Goal: Communication & Community: Answer question/provide support

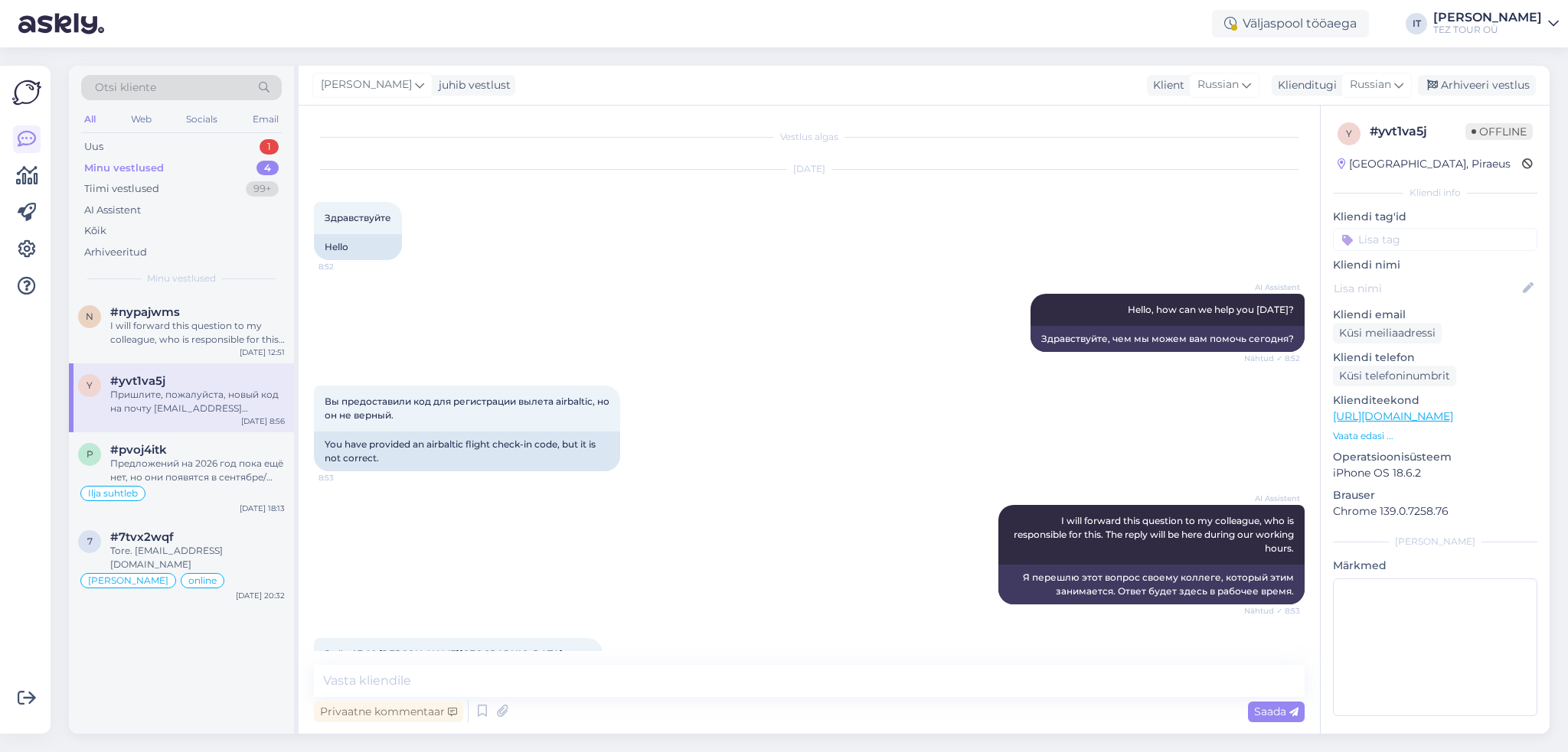
scroll to position [259, 0]
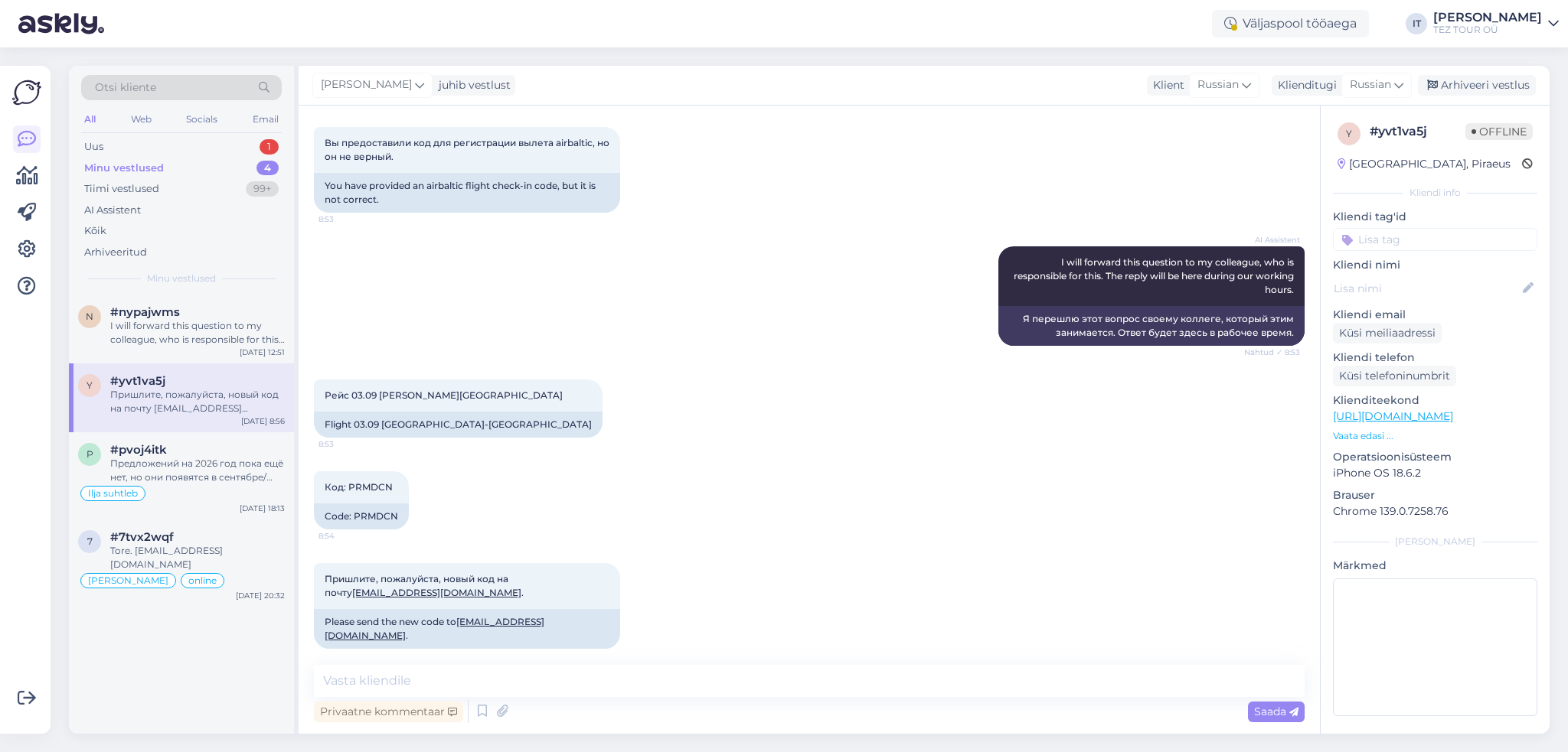
click at [216, 134] on div "Otsi kliente All Web Socials Email Uus 1 Minu vestlused 4 Tiimi vestlused 99+ A…" at bounding box center [181, 180] width 225 height 229
click at [216, 144] on div "Uus 1" at bounding box center [181, 147] width 200 height 22
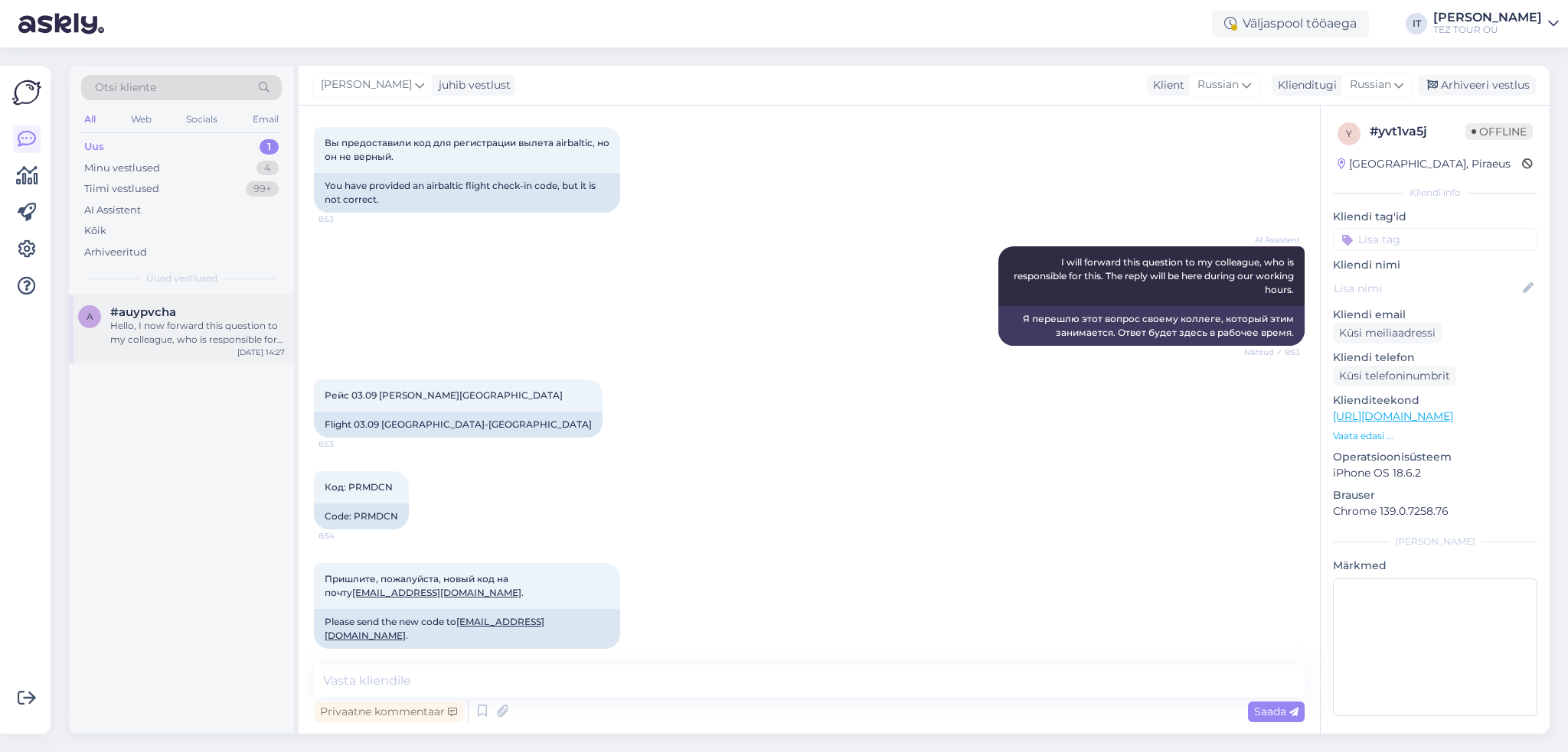
click at [168, 342] on div "Hello, I now forward this question to my colleague, who is responsible for this…" at bounding box center [197, 333] width 174 height 28
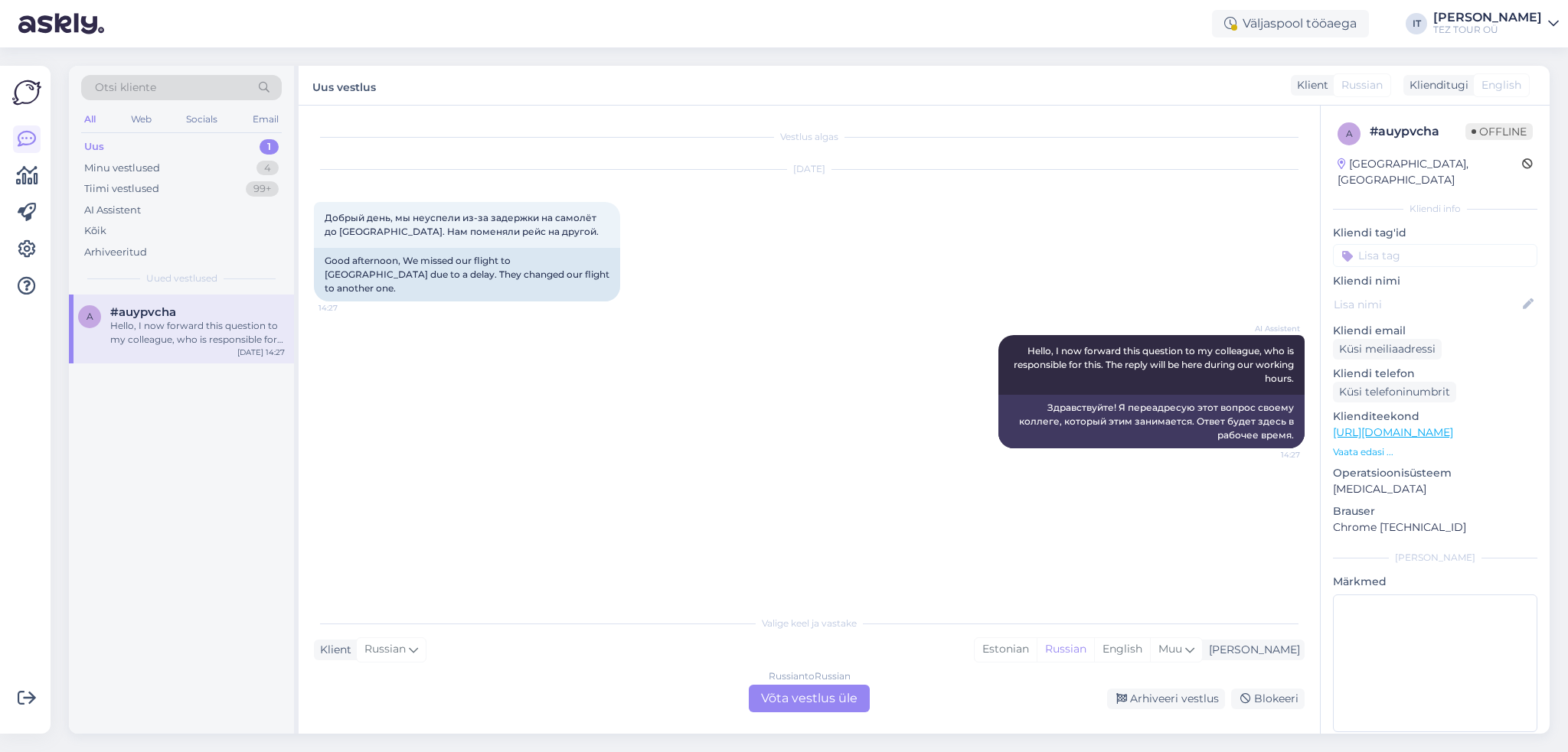
click at [817, 705] on div "Russian to Russian Võta vestlus üle" at bounding box center [809, 699] width 121 height 28
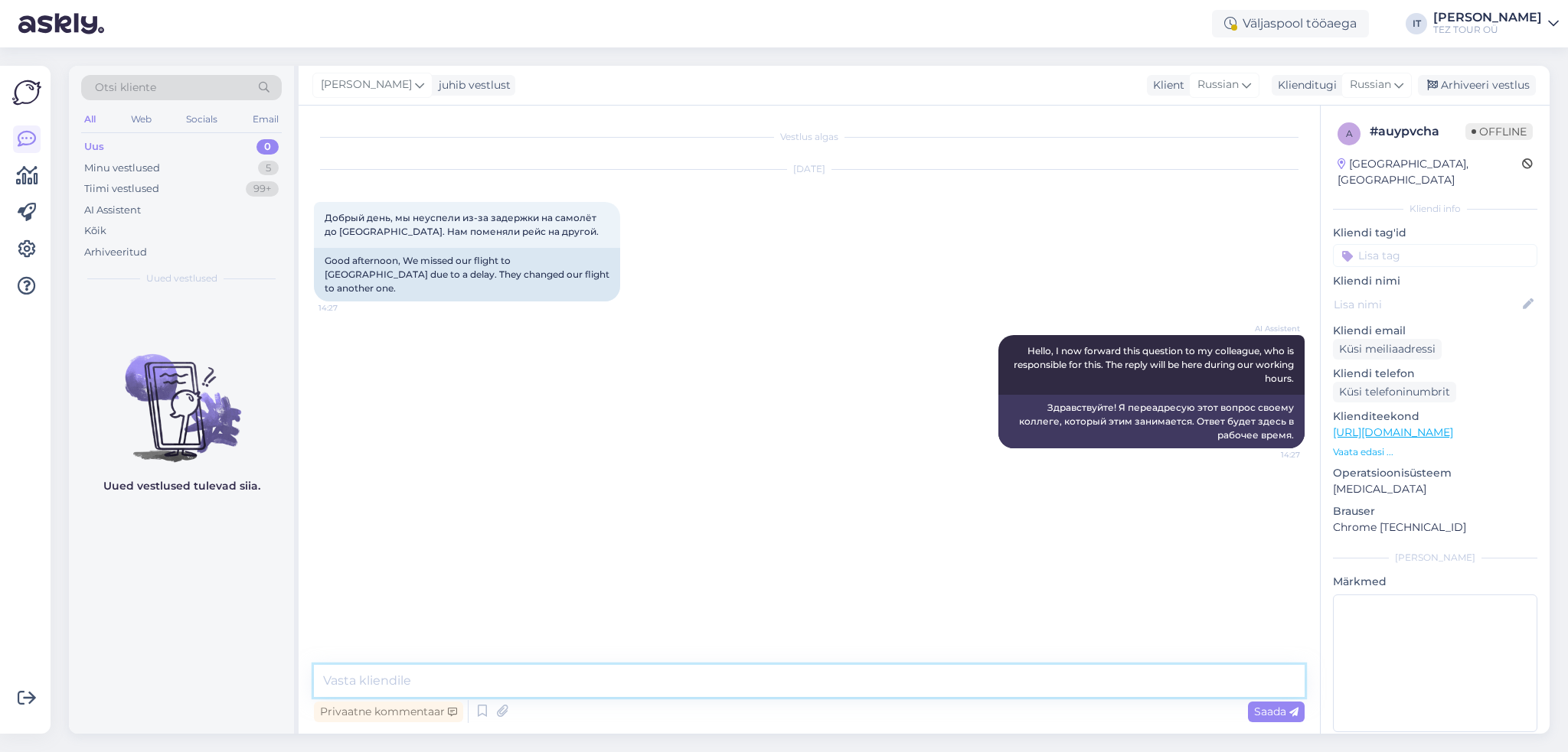
click at [943, 670] on textarea at bounding box center [809, 681] width 991 height 32
type textarea "Здравствуйте"
type textarea "Мне жаль, что Вы не успели на рейс"
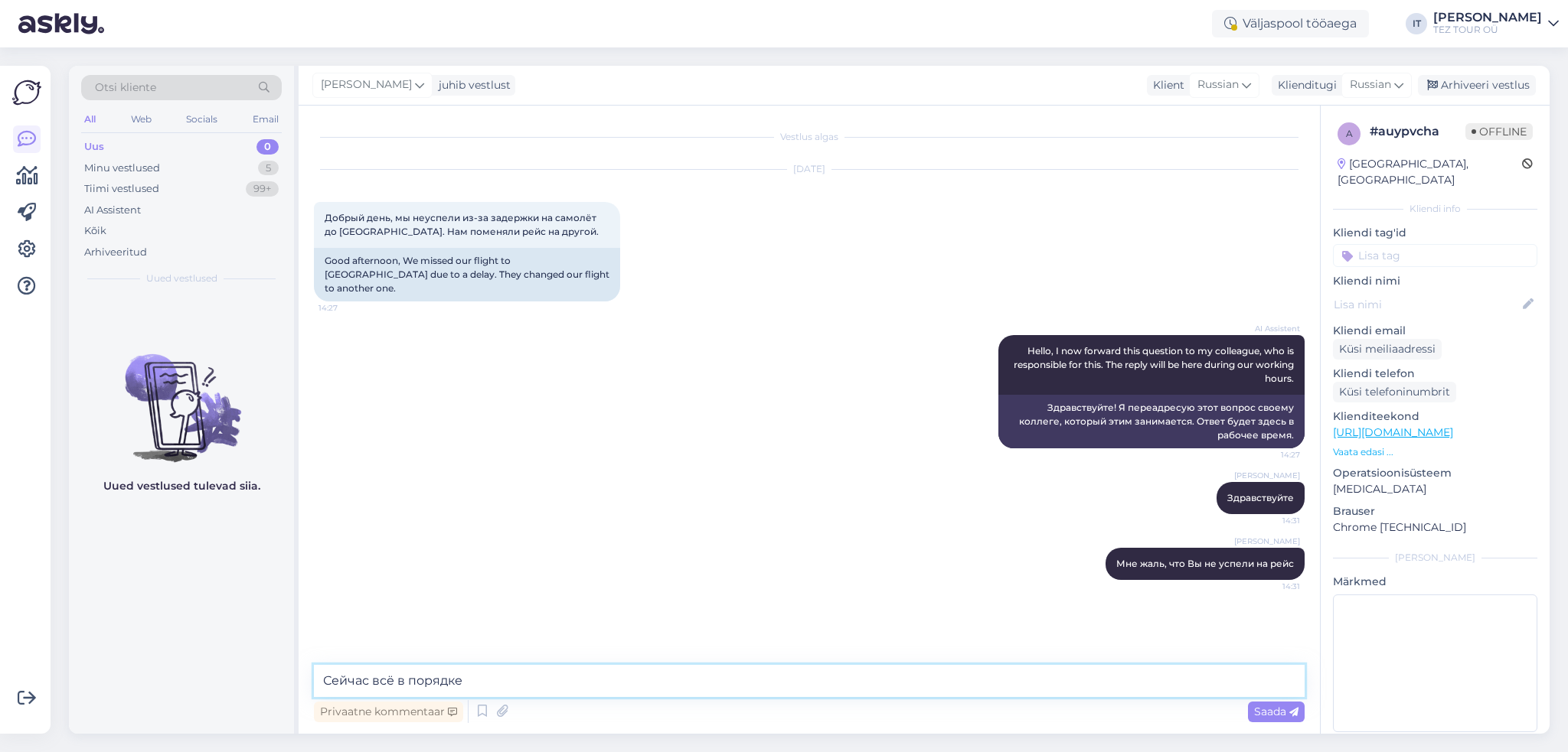
type textarea "Сейчас всё в порядке?"
click at [210, 170] on div "Minu vestlused 5" at bounding box center [181, 169] width 200 height 22
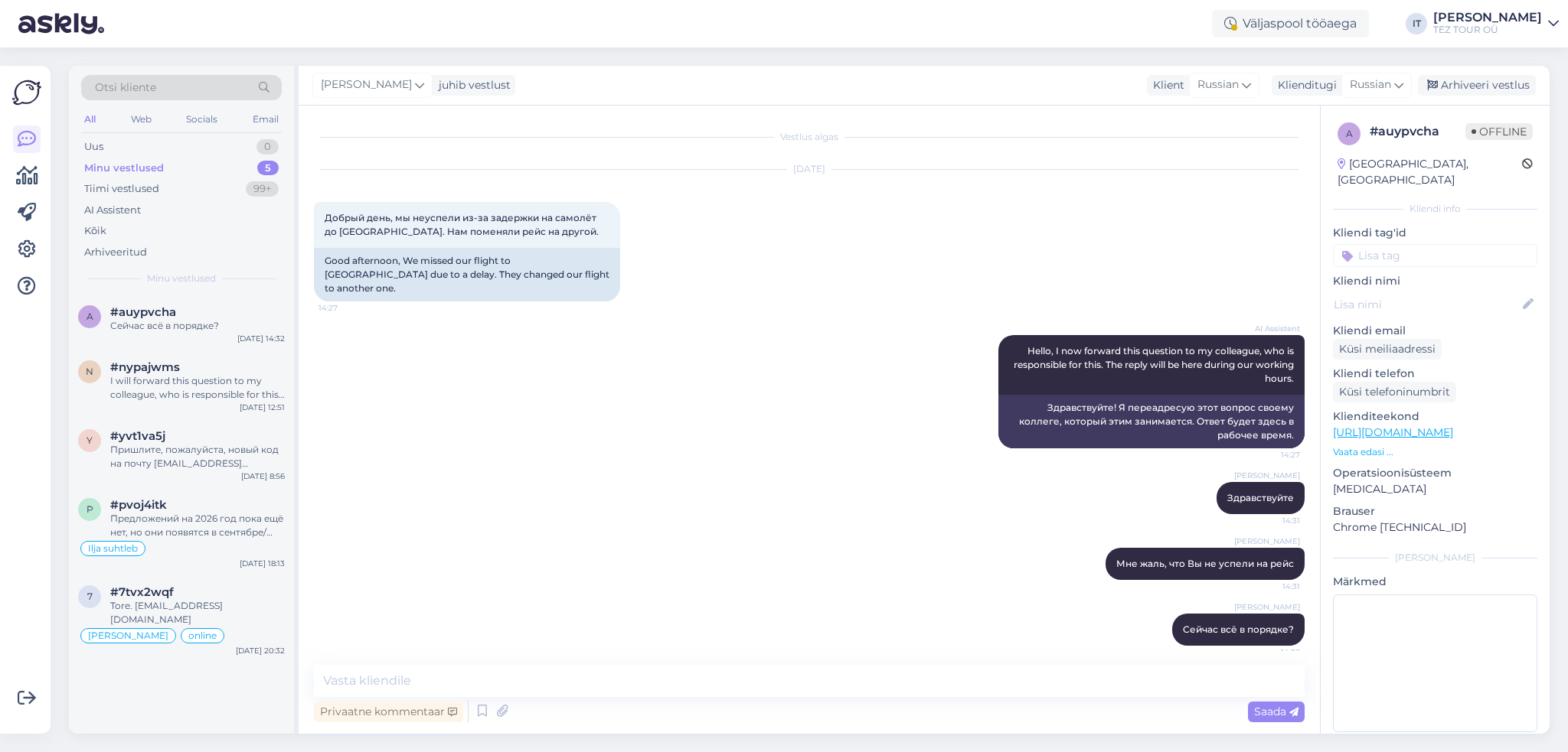
click at [1394, 244] on input at bounding box center [1435, 256] width 204 height 23
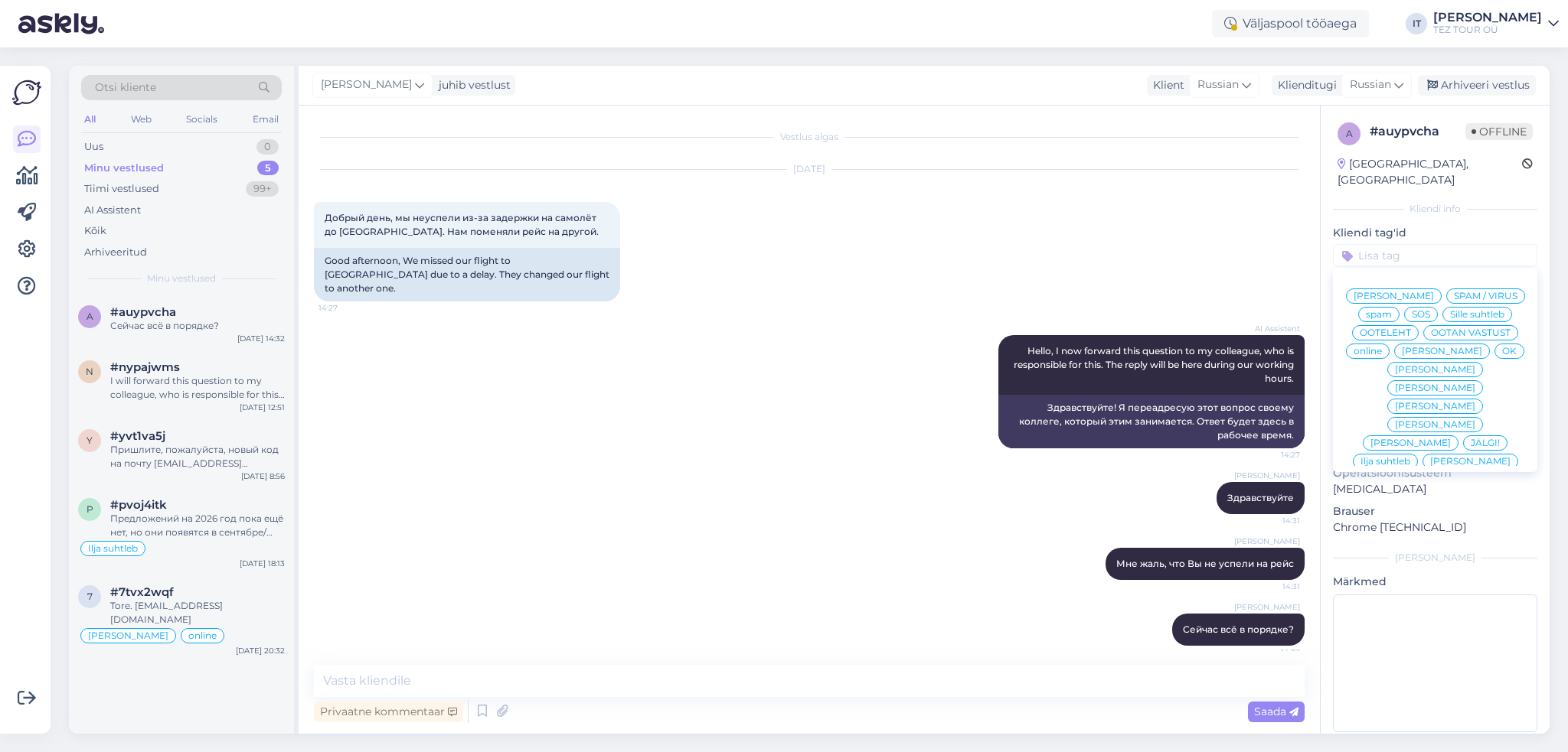
click at [1396, 457] on span "Ilja suhtleb" at bounding box center [1385, 462] width 50 height 9
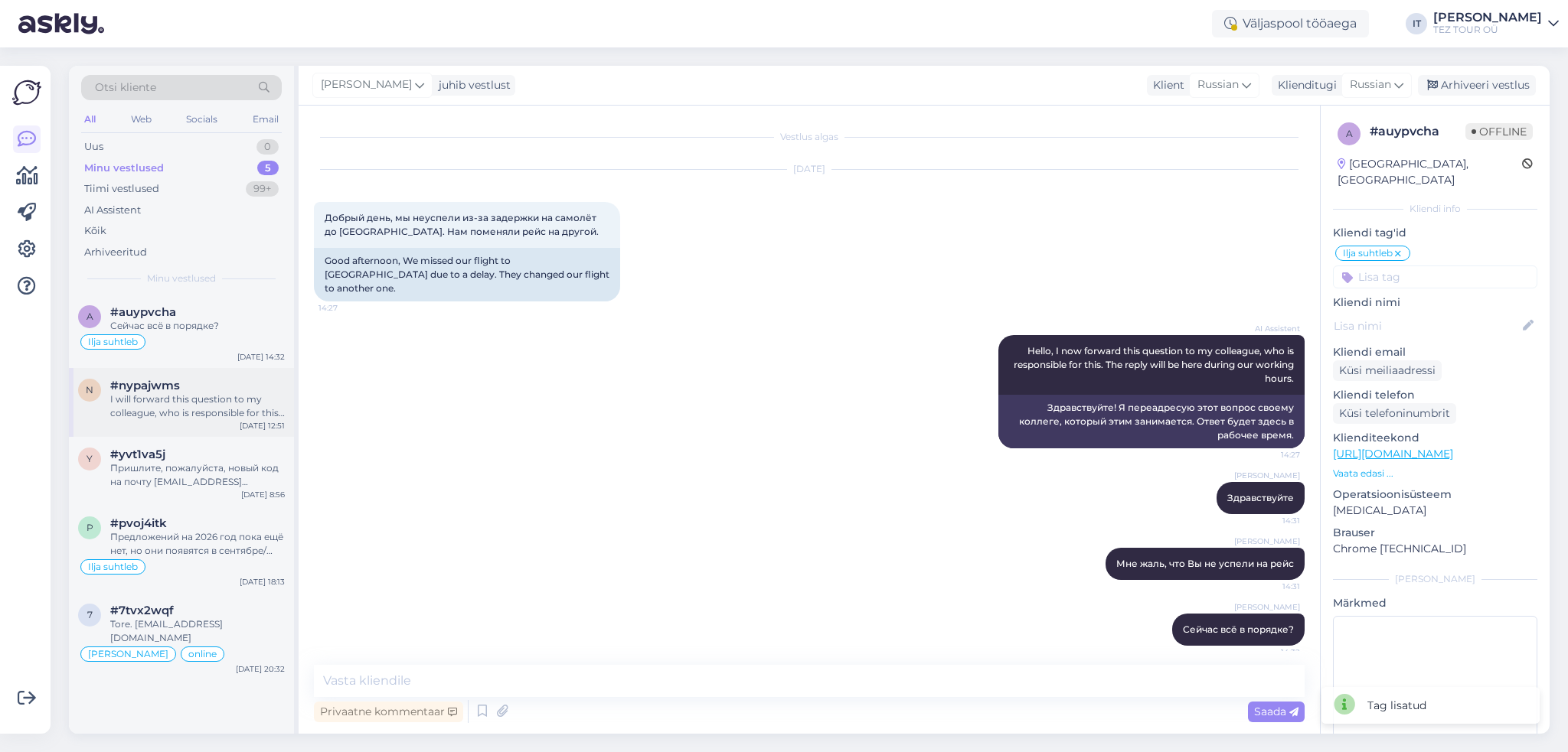
click at [199, 425] on div "n #nypajwms I will forward this question to my colleague, who is responsible fo…" at bounding box center [181, 402] width 225 height 69
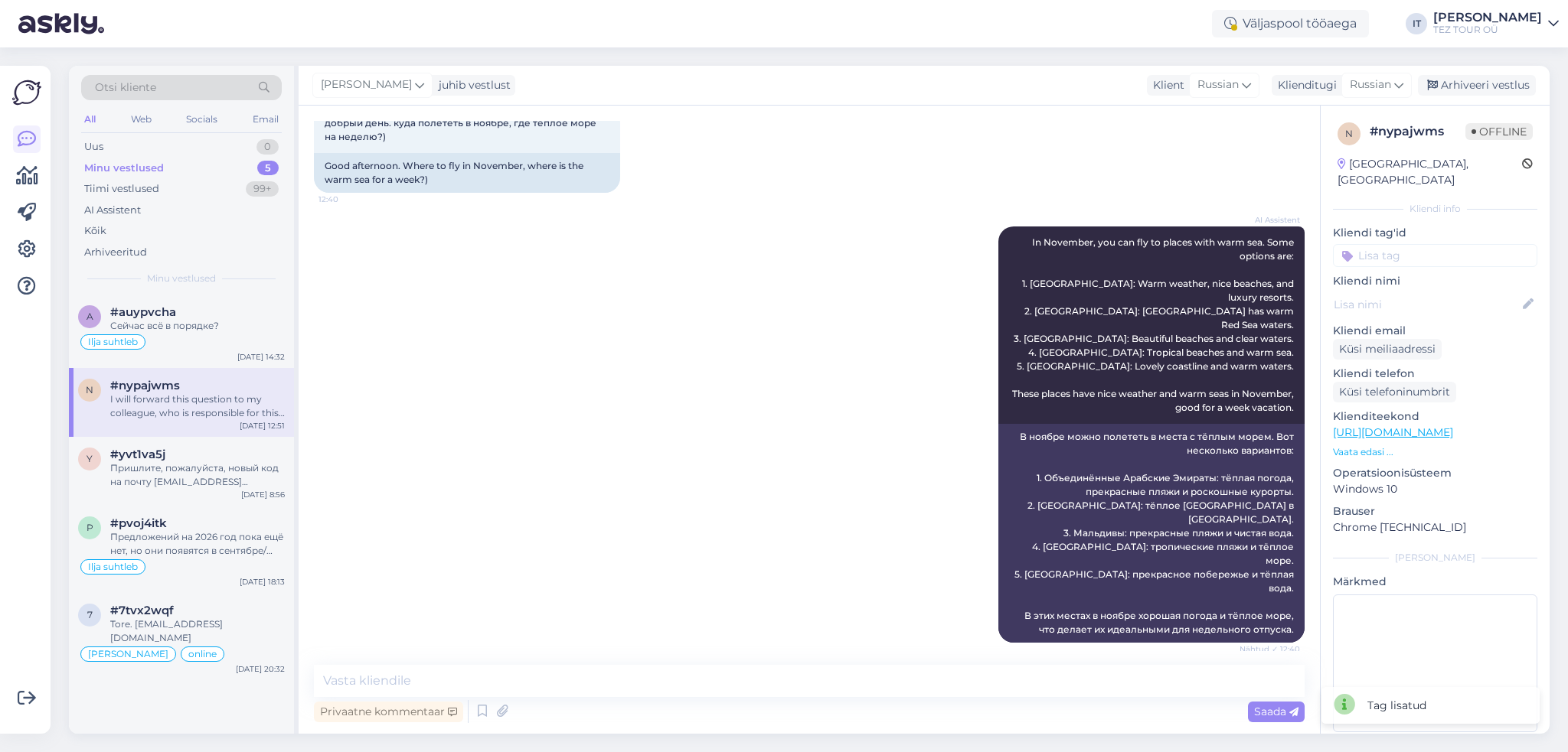
scroll to position [272, 0]
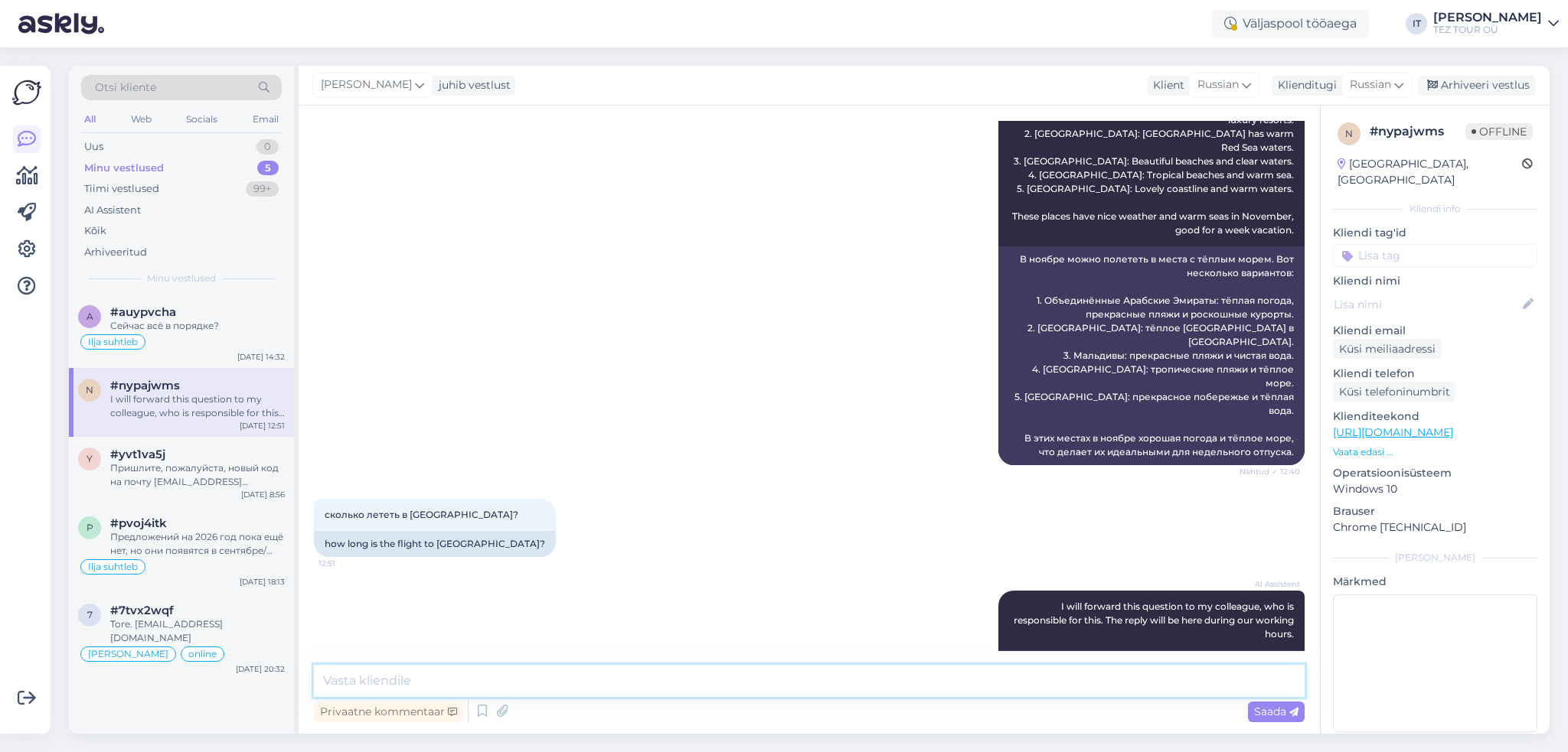
click at [584, 687] on textarea at bounding box center [809, 681] width 991 height 32
type textarea "Здравствуйте"
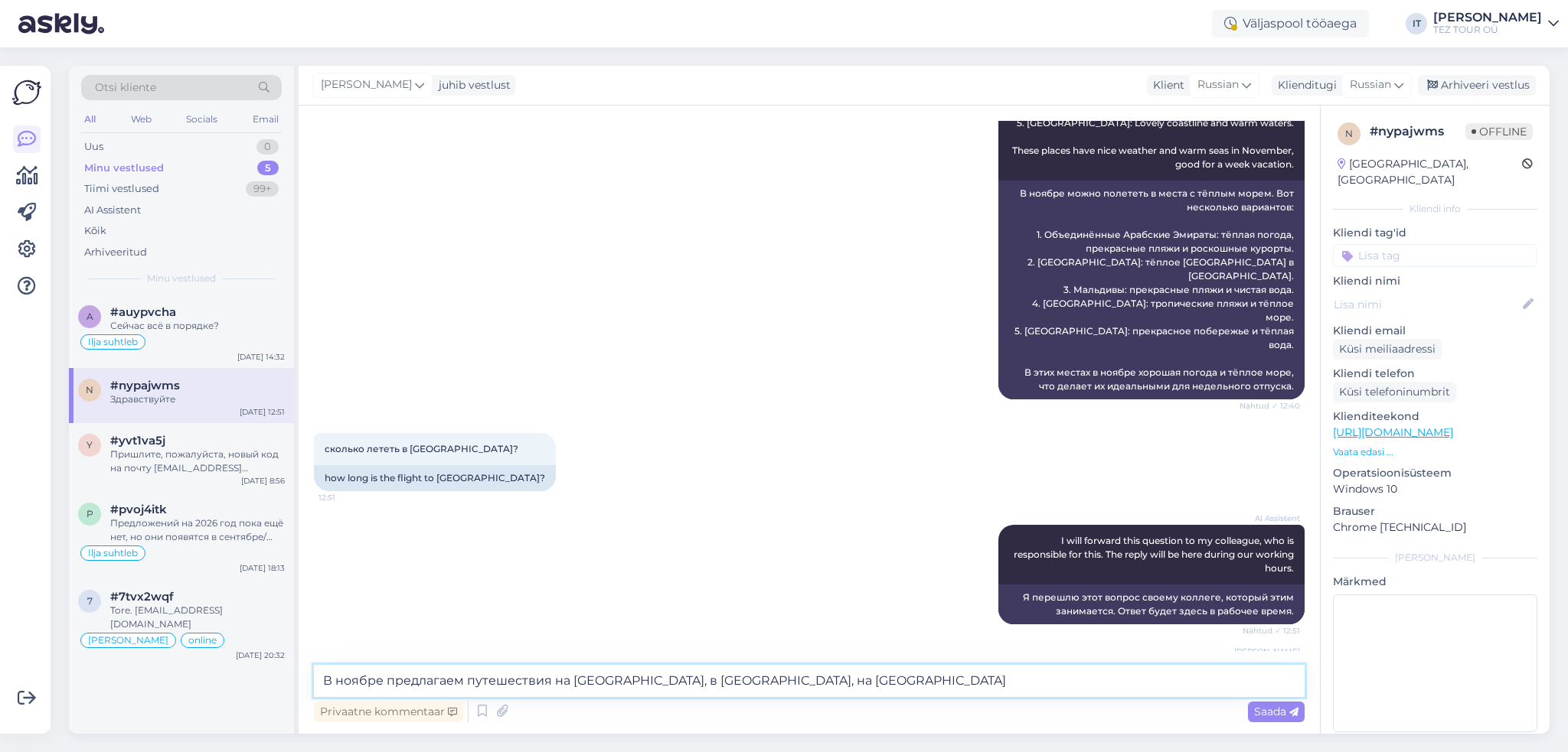
type textarea "В ноябре предлагаем путешествия на [GEOGRAPHIC_DATA], в [GEOGRAPHIC_DATA], на […"
type input "р"
click at [851, 683] on textarea "В ноябре предлагаем путешествия на [GEOGRAPHIC_DATA], в [GEOGRAPHIC_DATA], на […" at bounding box center [809, 681] width 991 height 32
drag, startPoint x: 856, startPoint y: 690, endPoint x: 637, endPoint y: 685, distance: 219.1
click at [637, 685] on textarea "В ноябре предлагаем путешествия на [GEOGRAPHIC_DATA], в [GEOGRAPHIC_DATA], на […" at bounding box center [809, 681] width 991 height 32
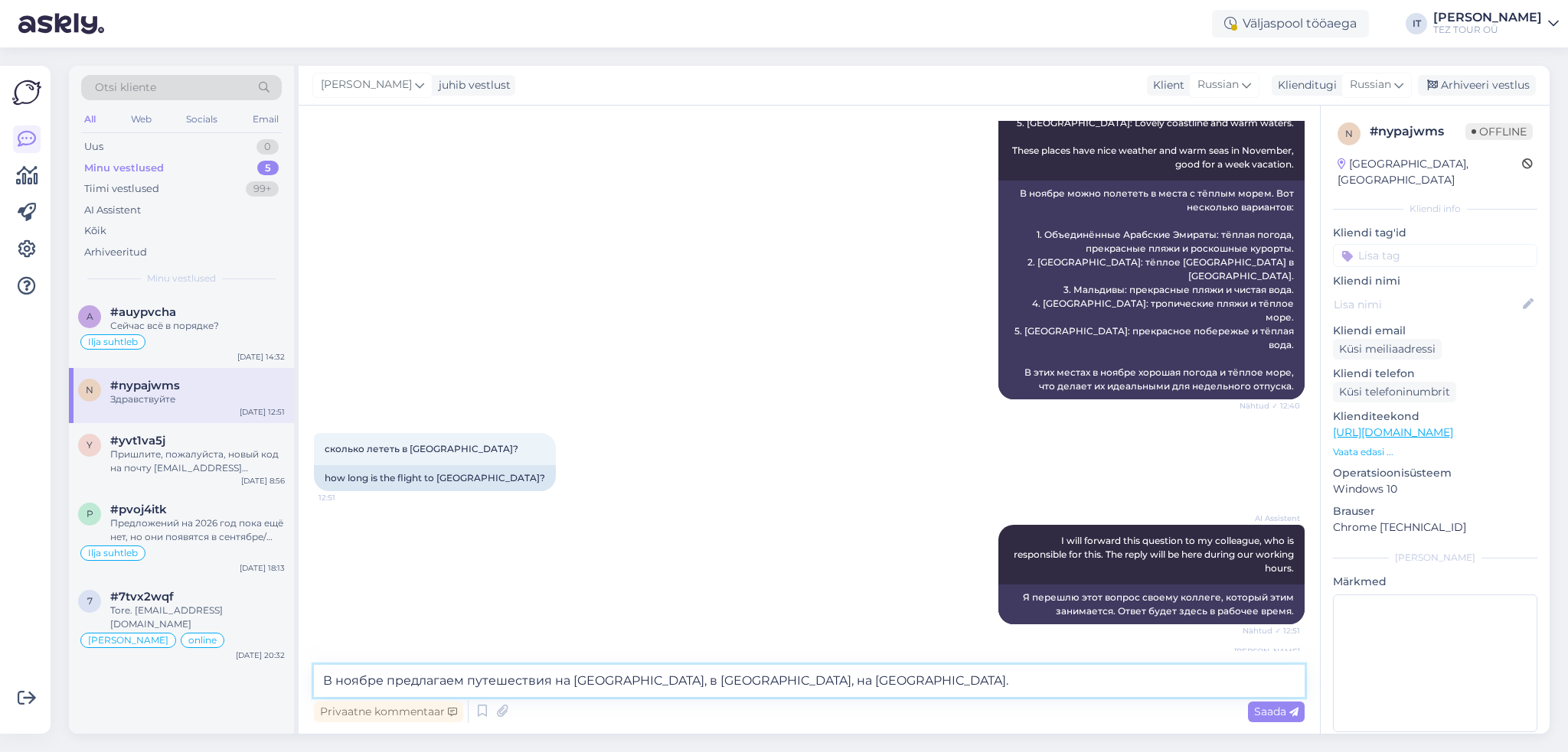
click at [499, 680] on textarea "В ноябре предлагаем путешествия на [GEOGRAPHIC_DATA], в [GEOGRAPHIC_DATA], на […" at bounding box center [809, 681] width 991 height 32
click at [501, 682] on textarea "В ноябре предлагаем путешествия на [GEOGRAPHIC_DATA], в [GEOGRAPHIC_DATA], на […" at bounding box center [809, 681] width 991 height 32
click at [1045, 687] on textarea "В ноябре предлагаем путешествия с прямыми перелётами на [GEOGRAPHIC_DATA], в [G…" at bounding box center [809, 681] width 991 height 32
type textarea "В ноябре предлагаем путешествия с прямыми перелётами на [GEOGRAPHIC_DATA], в [G…"
click at [1284, 713] on span "Saada" at bounding box center [1276, 712] width 45 height 14
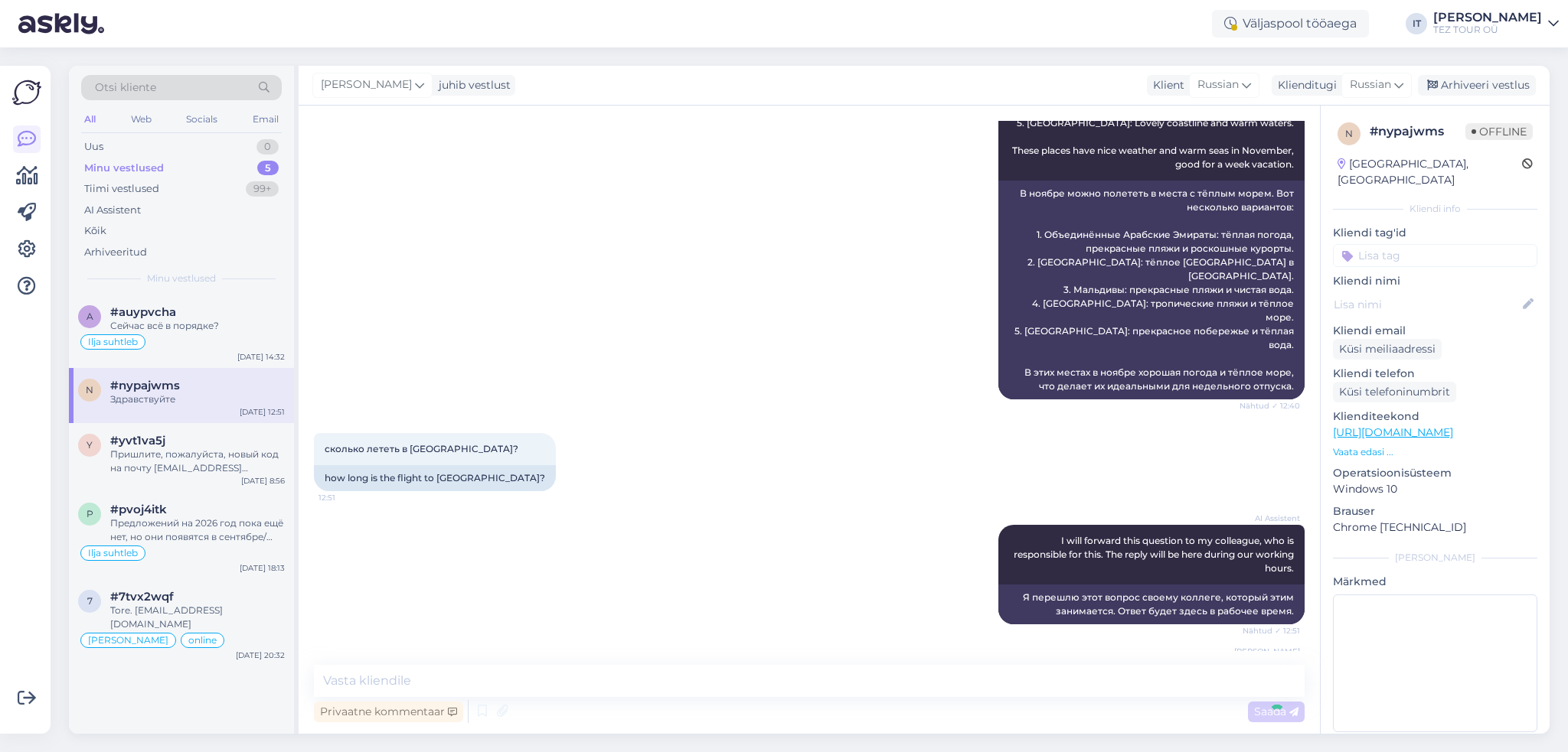
scroll to position [418, 0]
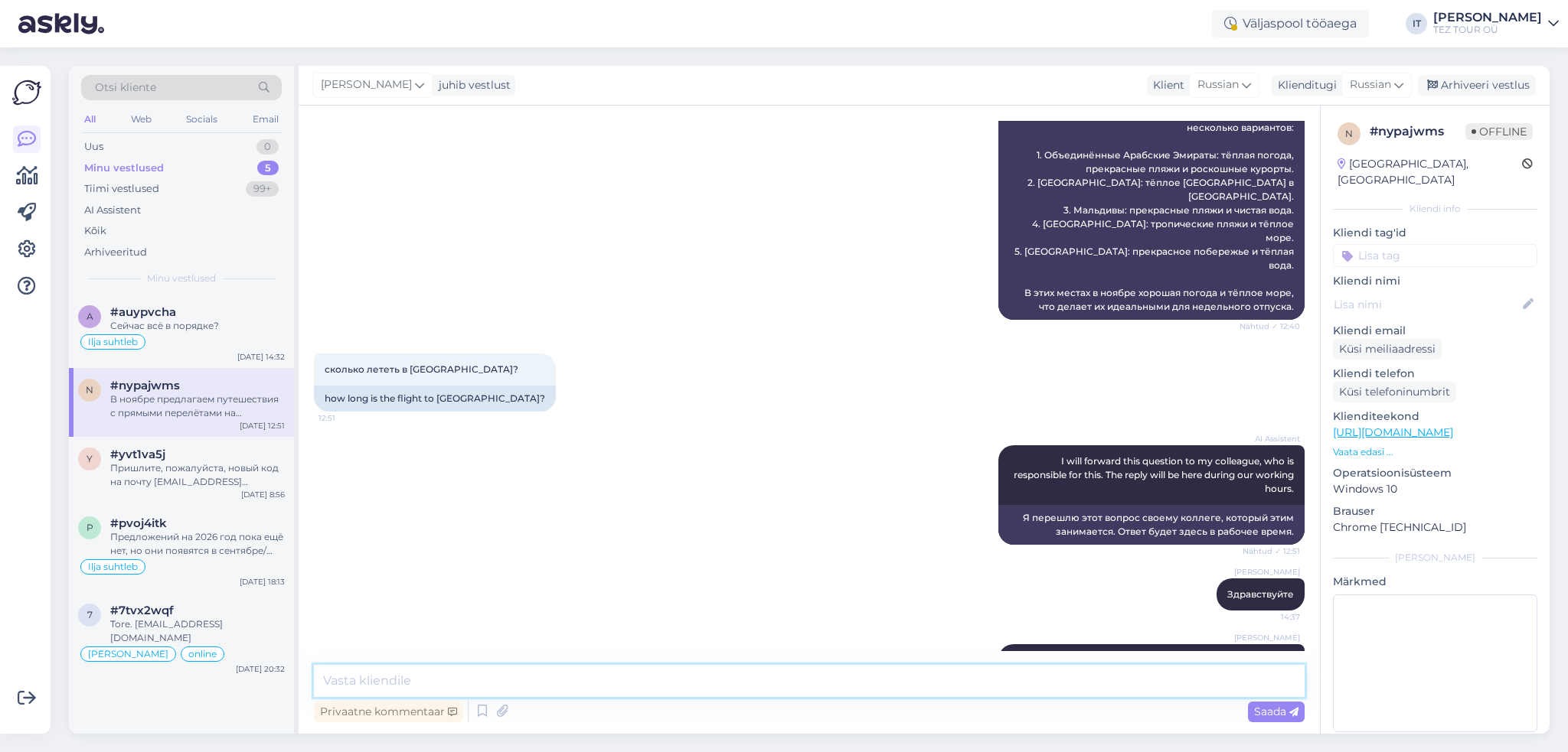
click at [1057, 694] on textarea at bounding box center [809, 681] width 991 height 32
click at [701, 687] on textarea "С пересадками" at bounding box center [809, 681] width 991 height 32
type textarea "С пересадками доступны и другие направления, в том числе и Та"
type input "[PERSON_NAME]"
click at [821, 685] on textarea "С пересадками доступны и другие направления, в том числе и Та" at bounding box center [809, 681] width 991 height 32
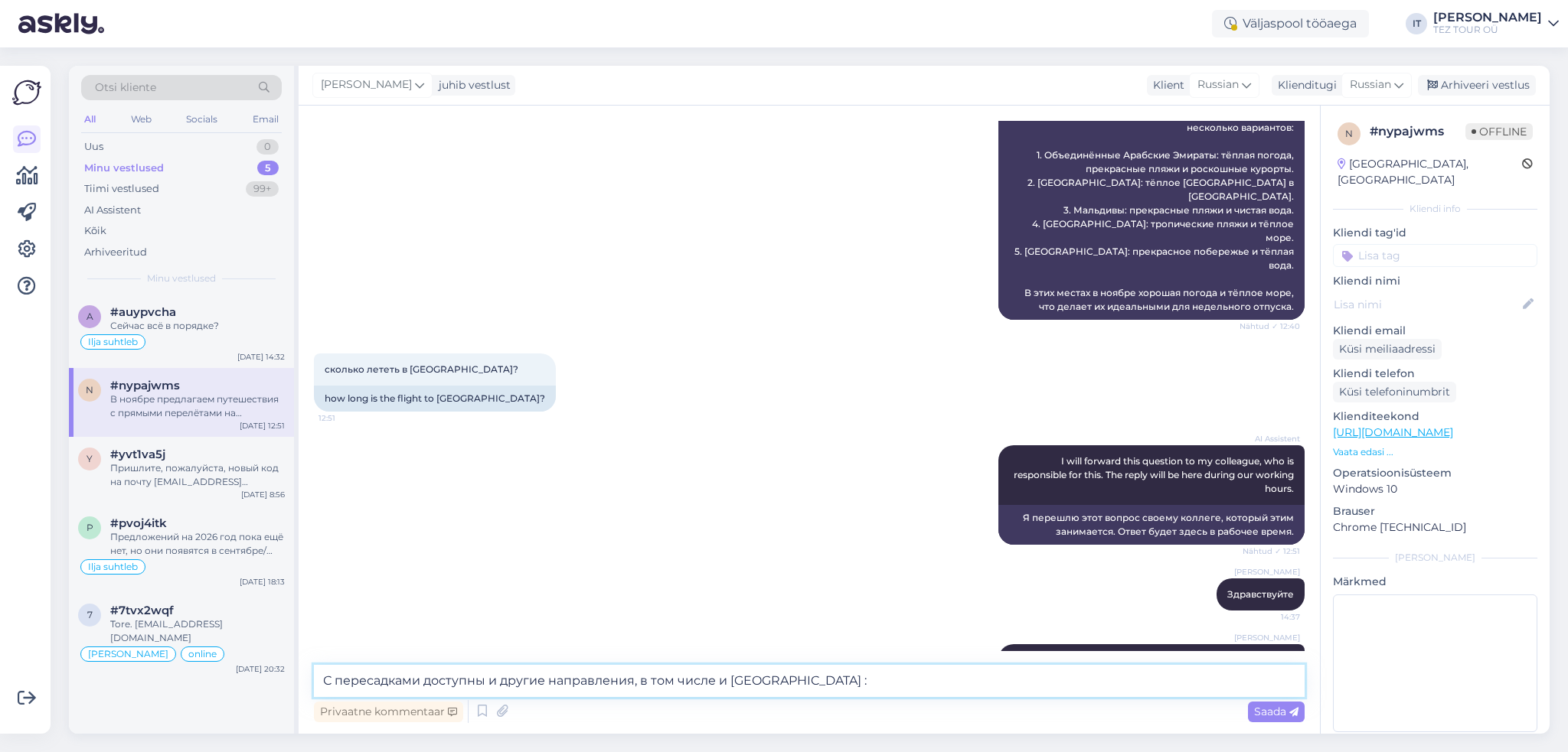
type textarea "С пересадками доступны и другие направления, в том числе и [GEOGRAPHIC_DATA] :)"
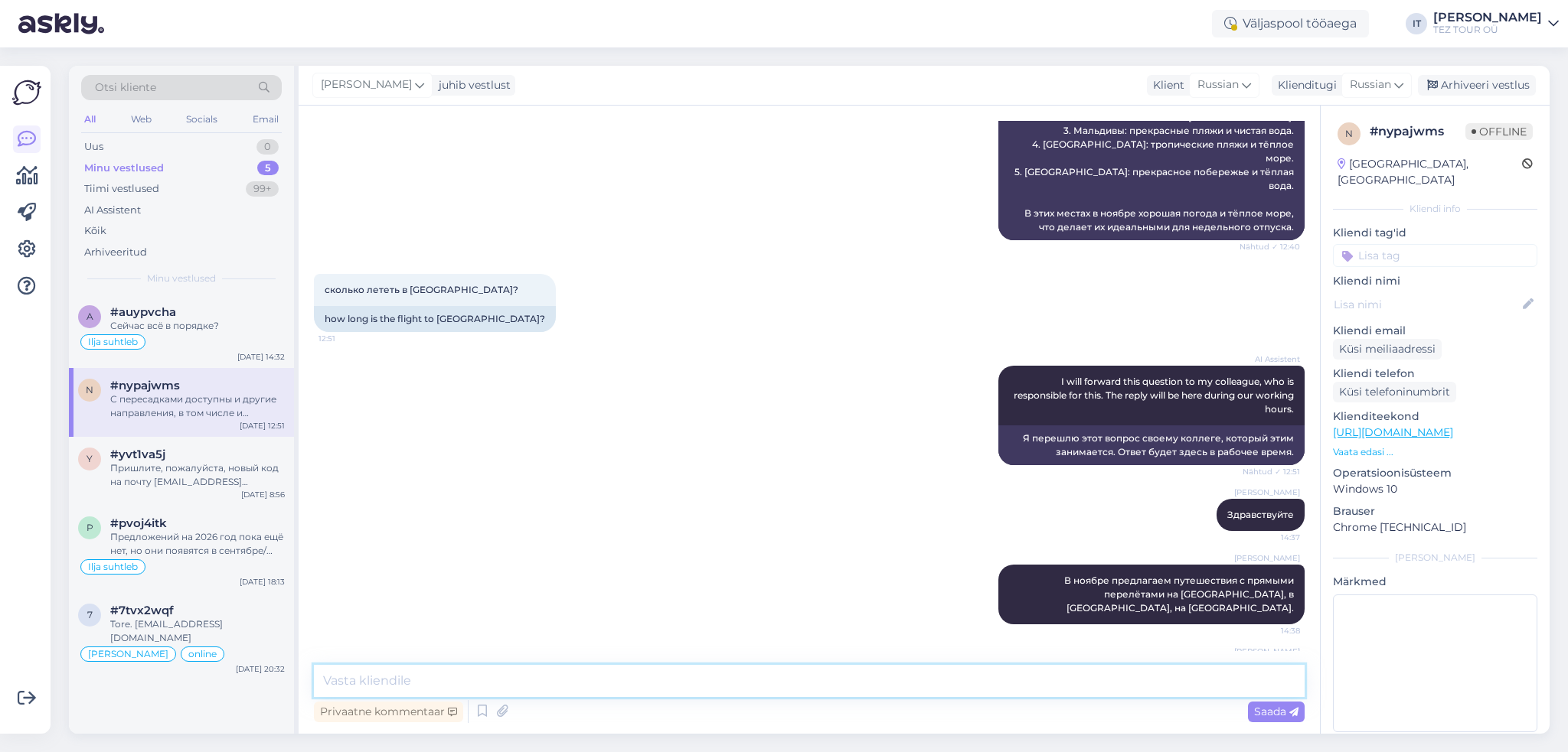
type textarea "О"
type textarea "П"
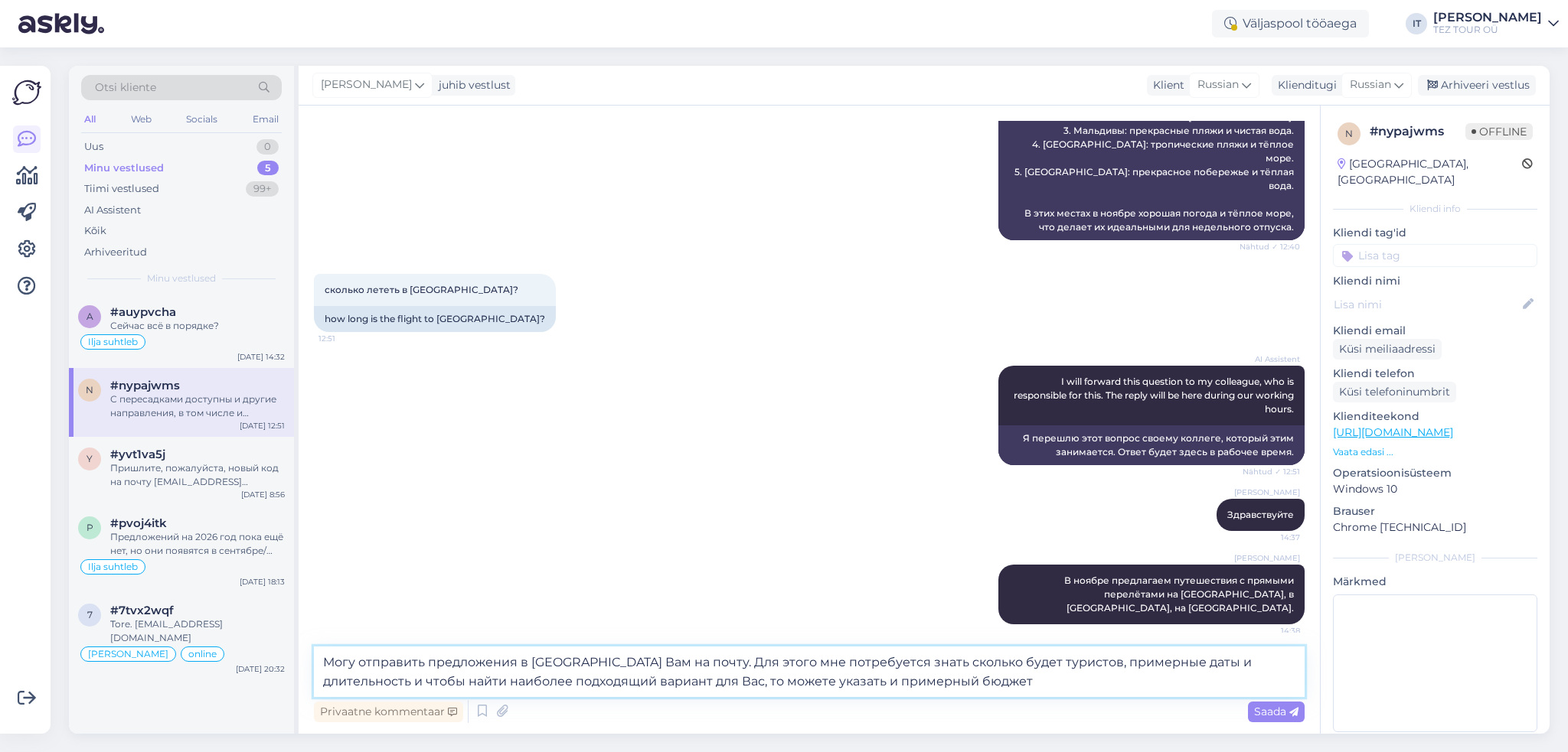
type textarea "Могу отправить предложения в [GEOGRAPHIC_DATA] Вам на почту. Для этого мне потр…"
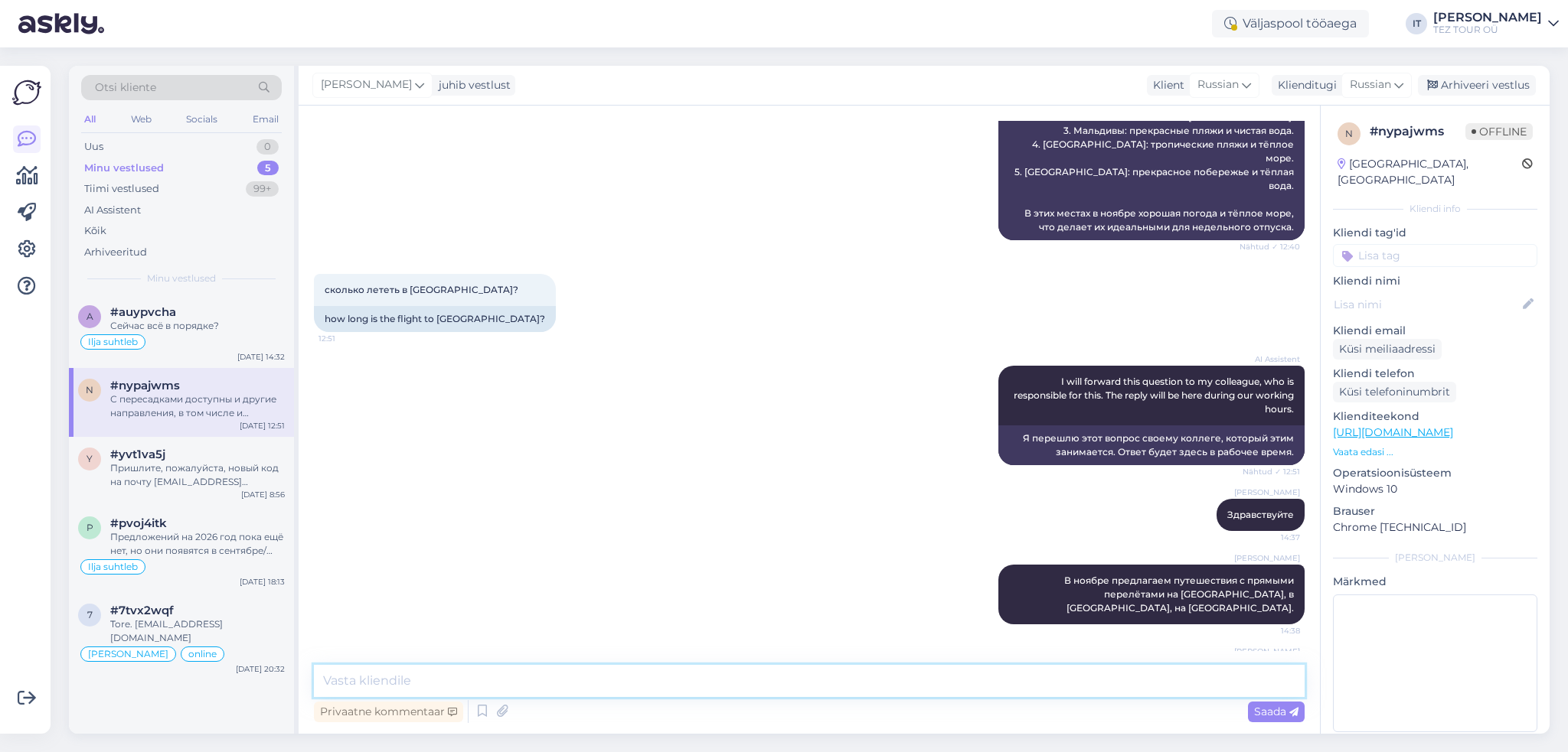
scroll to position [618, 0]
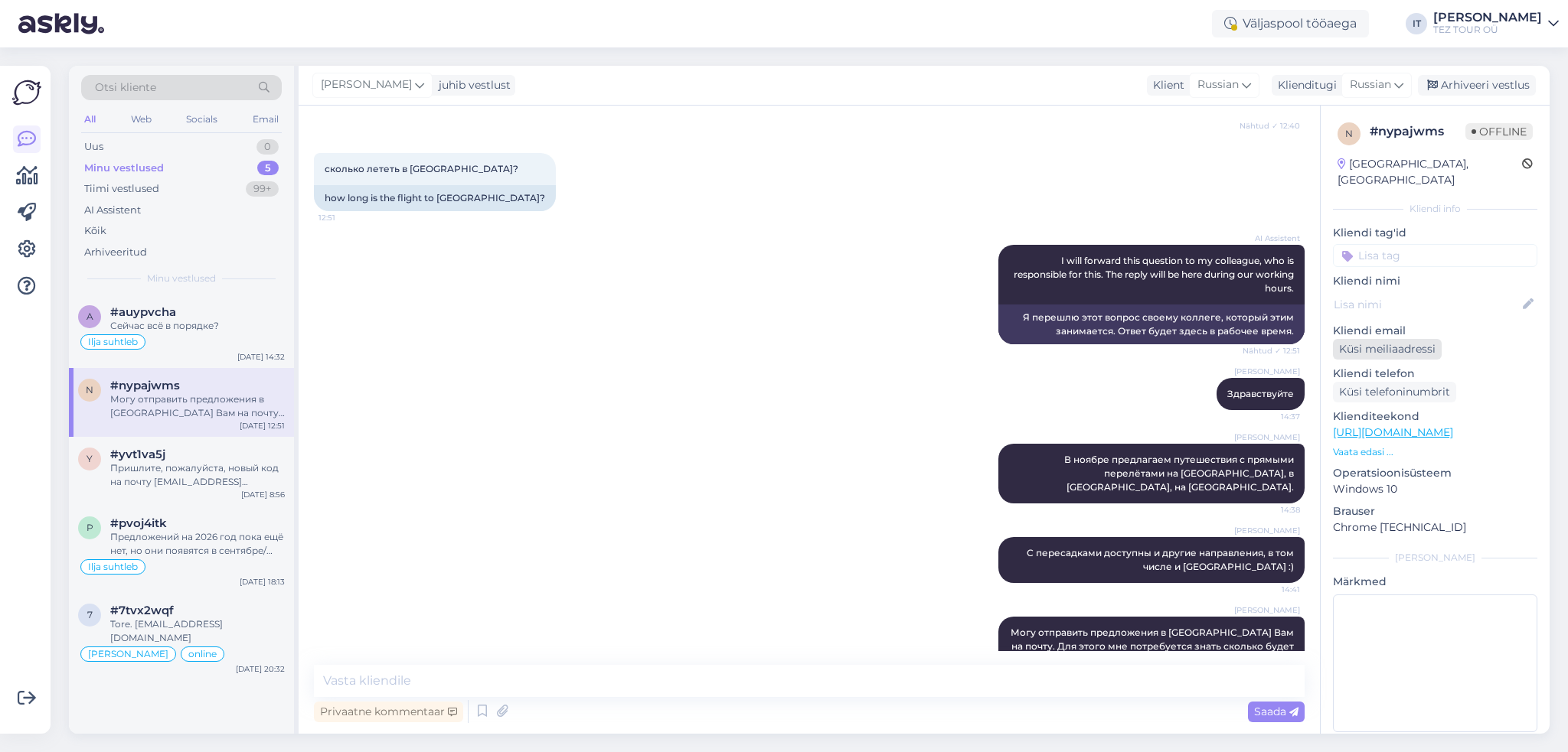
click at [1418, 339] on div "Küsi meiliaadressi" at bounding box center [1387, 349] width 109 height 21
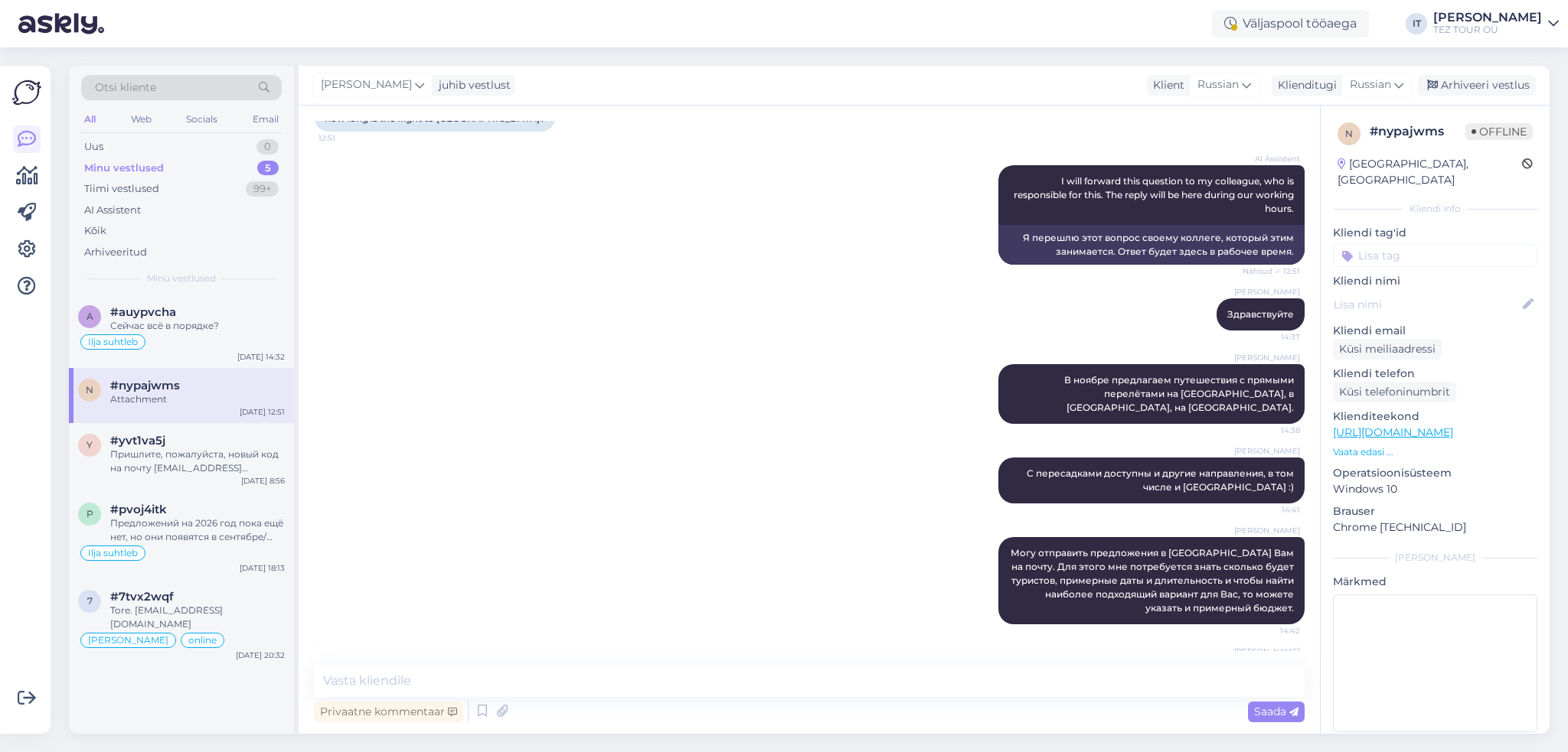
click at [201, 414] on div "n #nypajwms Attachment [DATE] 12:51" at bounding box center [181, 395] width 225 height 55
click at [1388, 244] on input at bounding box center [1435, 256] width 204 height 23
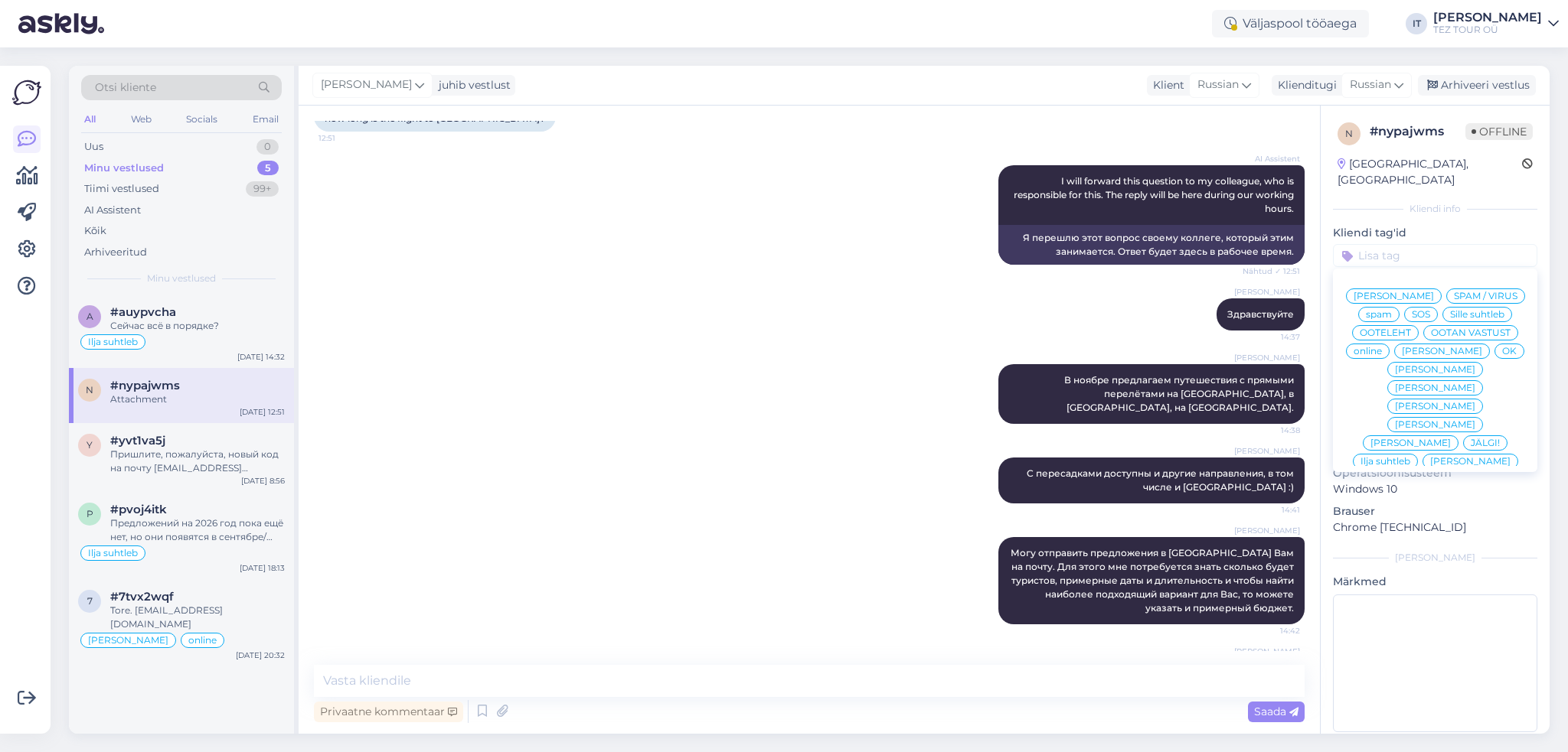
click at [1399, 457] on span "Ilja suhtleb" at bounding box center [1385, 462] width 50 height 9
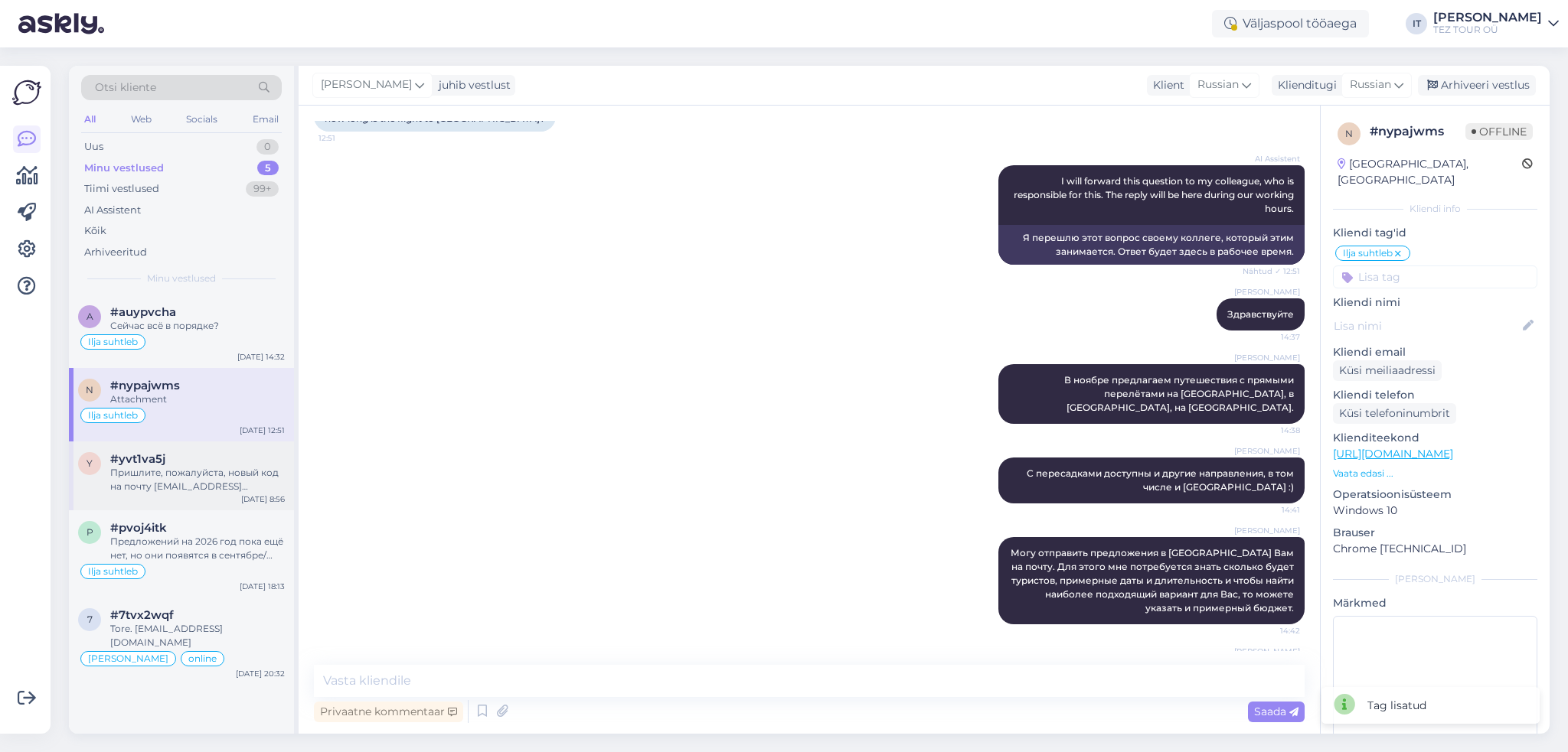
click at [238, 487] on div "Пришлите, пожалуйста, новый код на почту [EMAIL_ADDRESS][DOMAIN_NAME]." at bounding box center [197, 480] width 174 height 28
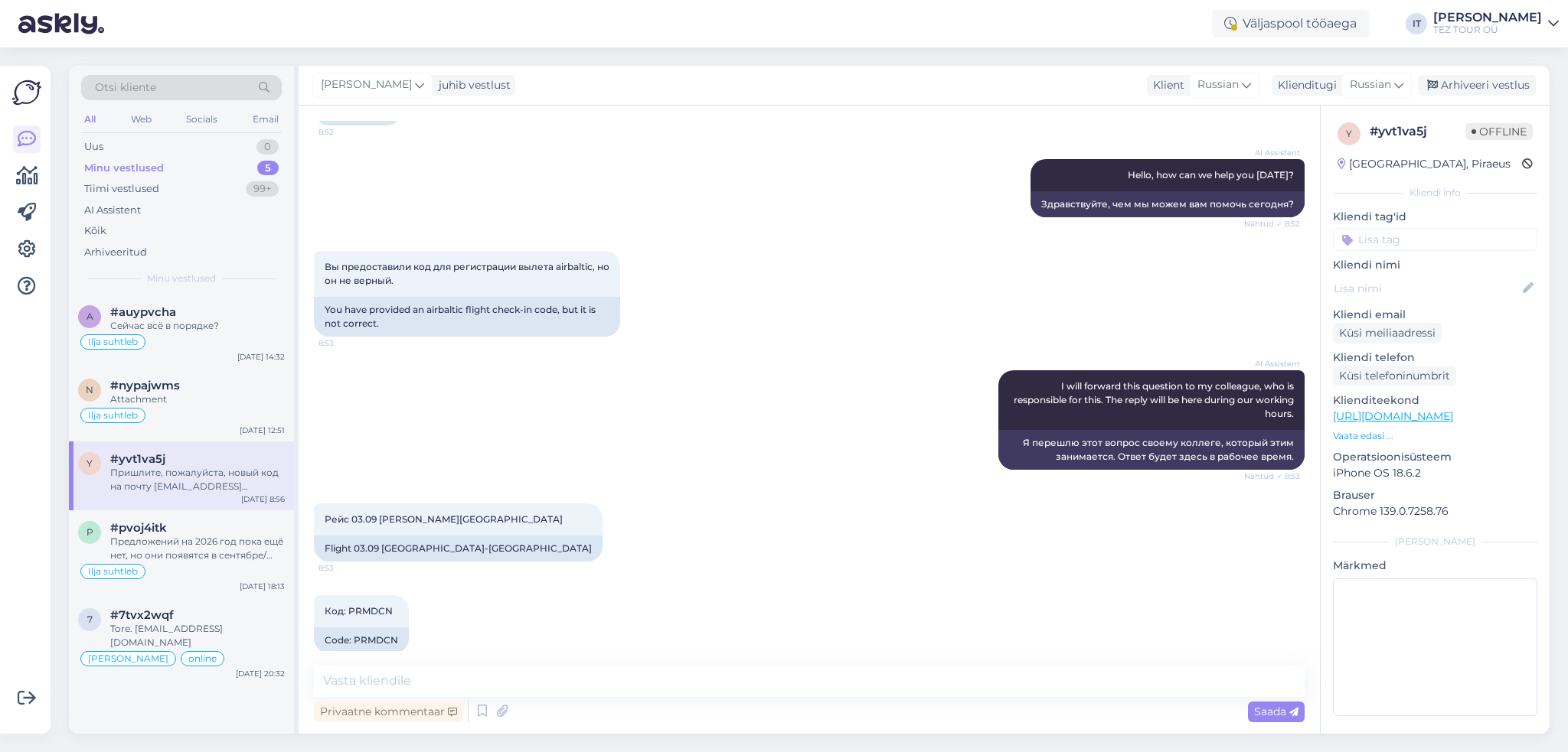
scroll to position [259, 0]
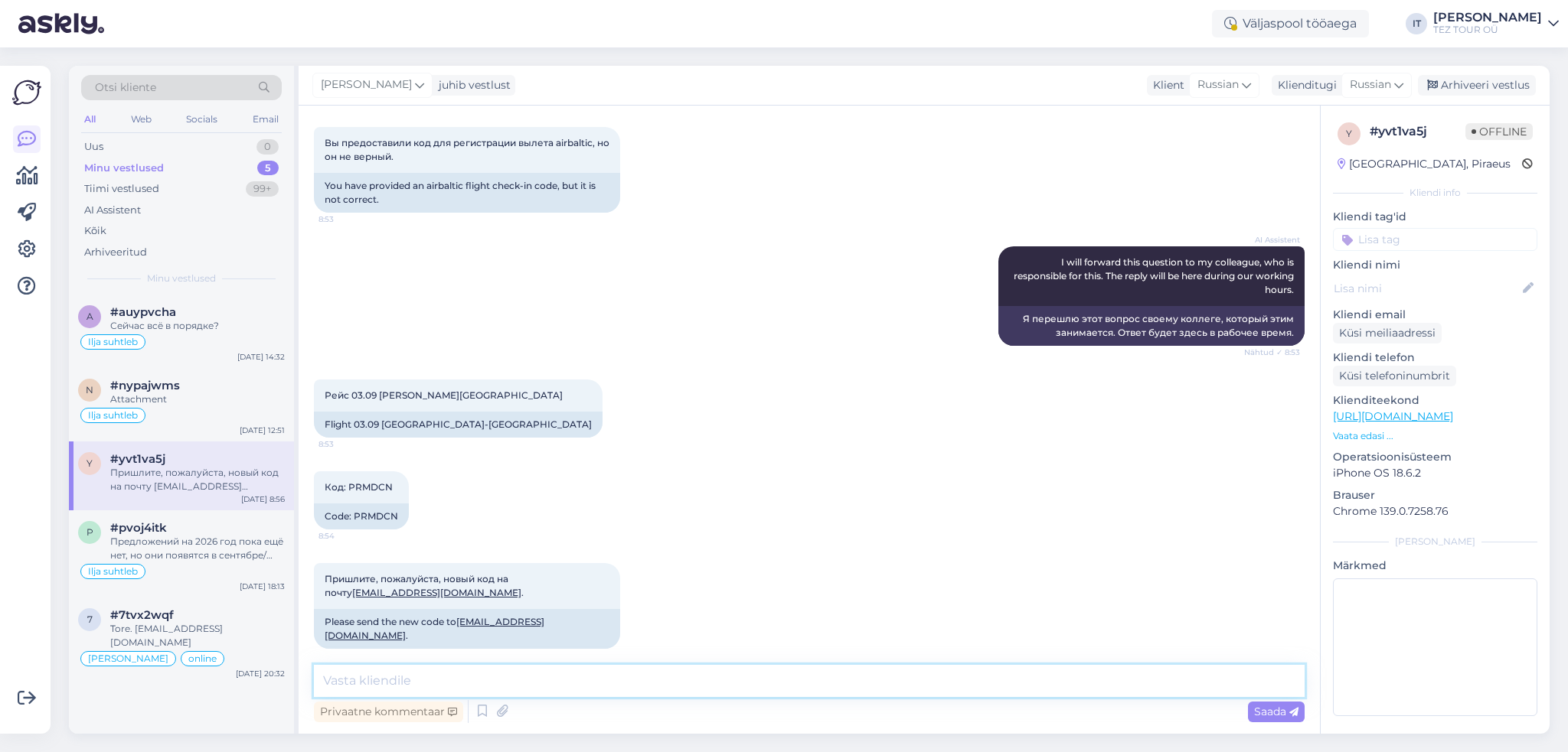
click at [624, 680] on textarea at bounding box center [809, 681] width 991 height 32
drag, startPoint x: 447, startPoint y: 593, endPoint x: 325, endPoint y: 596, distance: 122.0
click at [325, 596] on span "Пришлите, пожалуйста, новый код на почту [EMAIL_ADDRESS][DOMAIN_NAME] ." at bounding box center [424, 586] width 199 height 25
copy link "[EMAIL_ADDRESS][DOMAIN_NAME]"
click at [648, 680] on textarea at bounding box center [809, 681] width 991 height 32
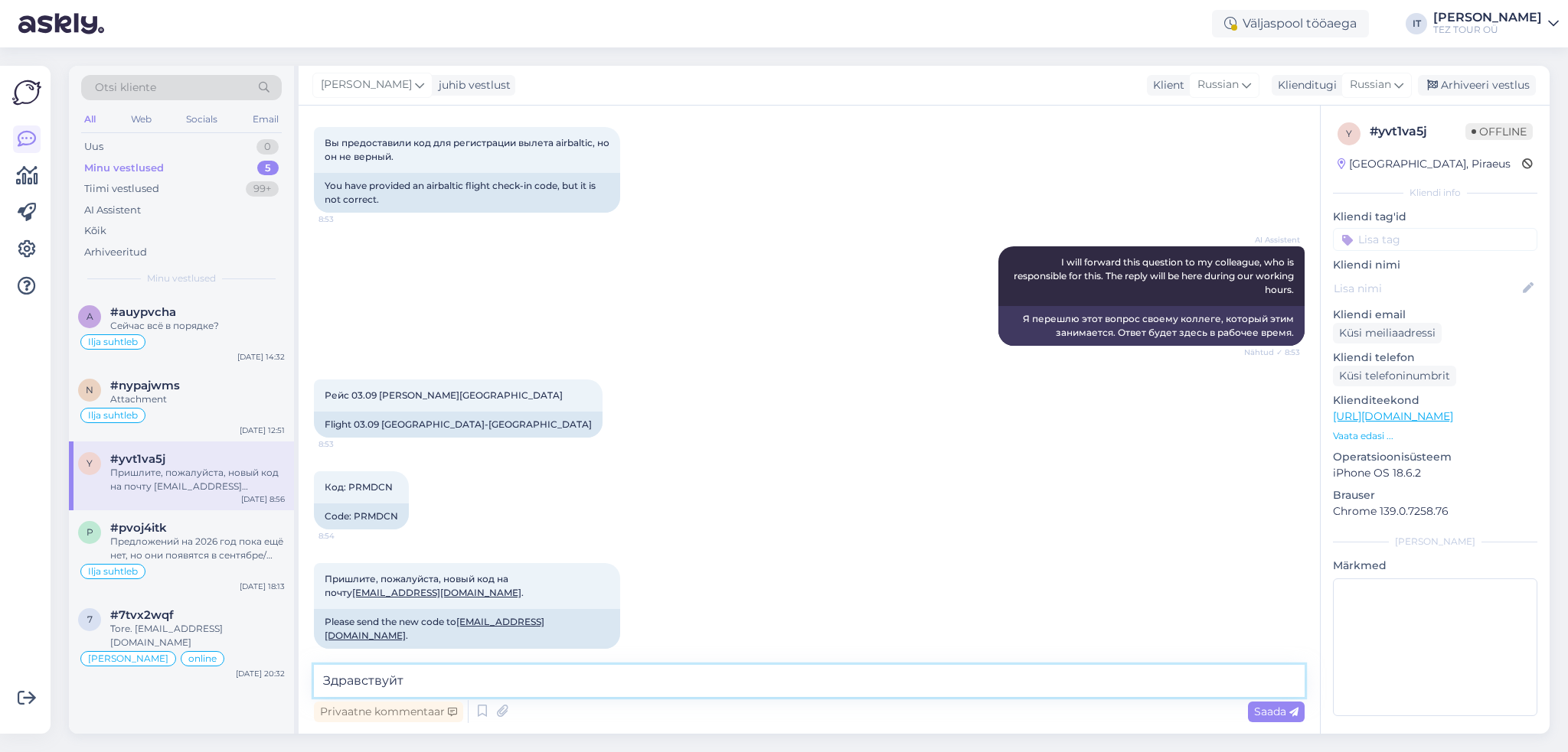
type textarea "Здравствуйте"
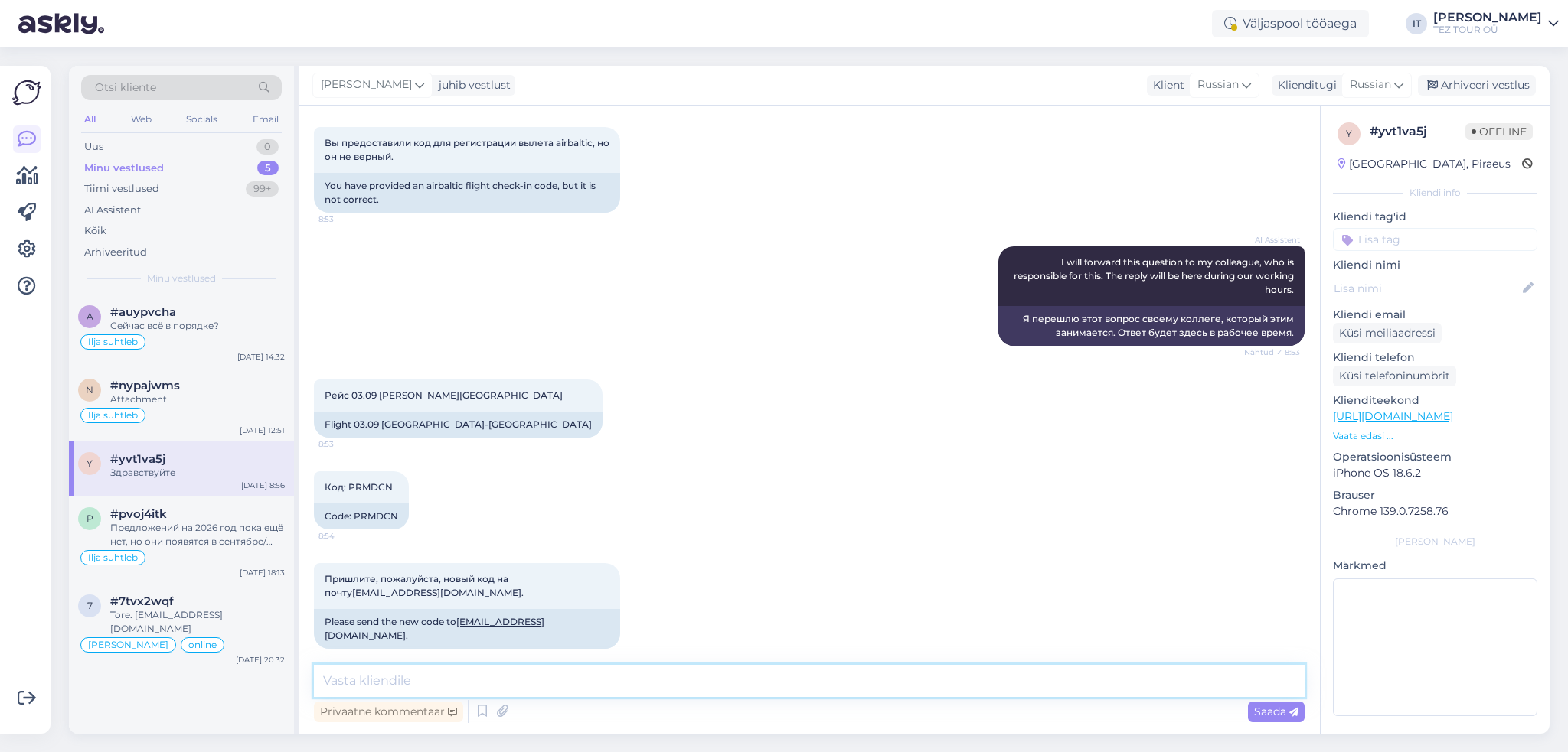
scroll to position [324, 0]
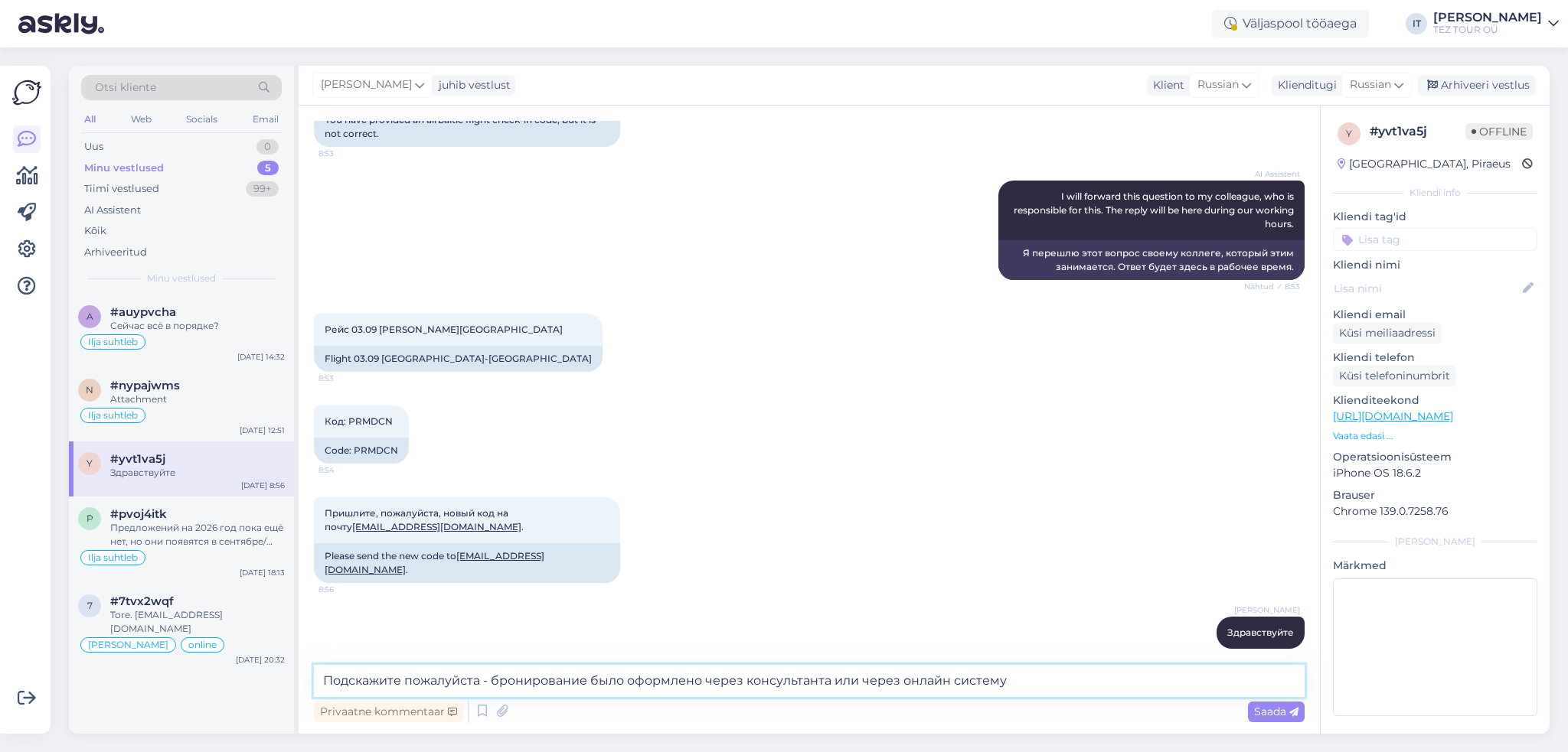
type textarea "Подскажите пожалуйста - бронирование было оформлено через консультанта или чере…"
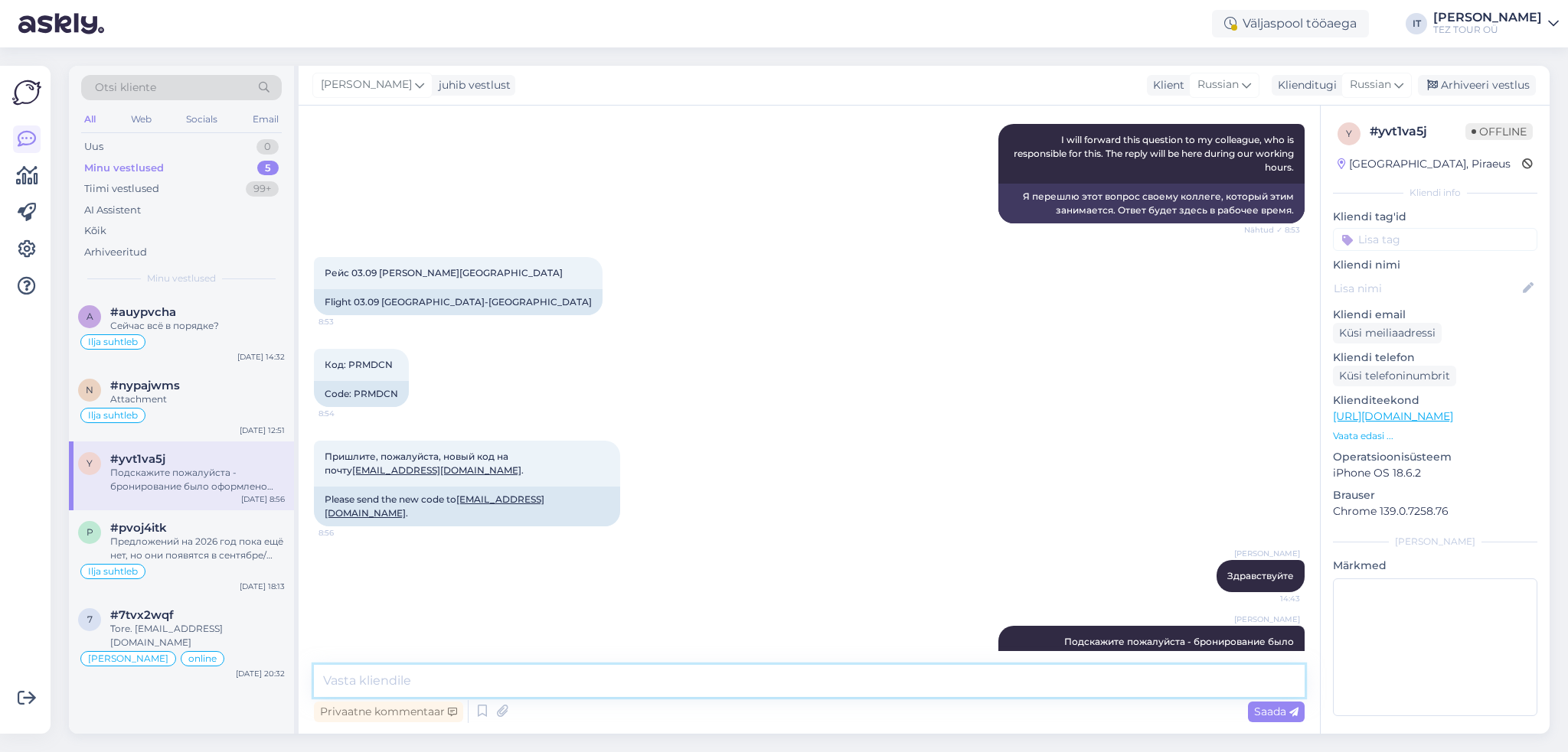
scroll to position [418, 0]
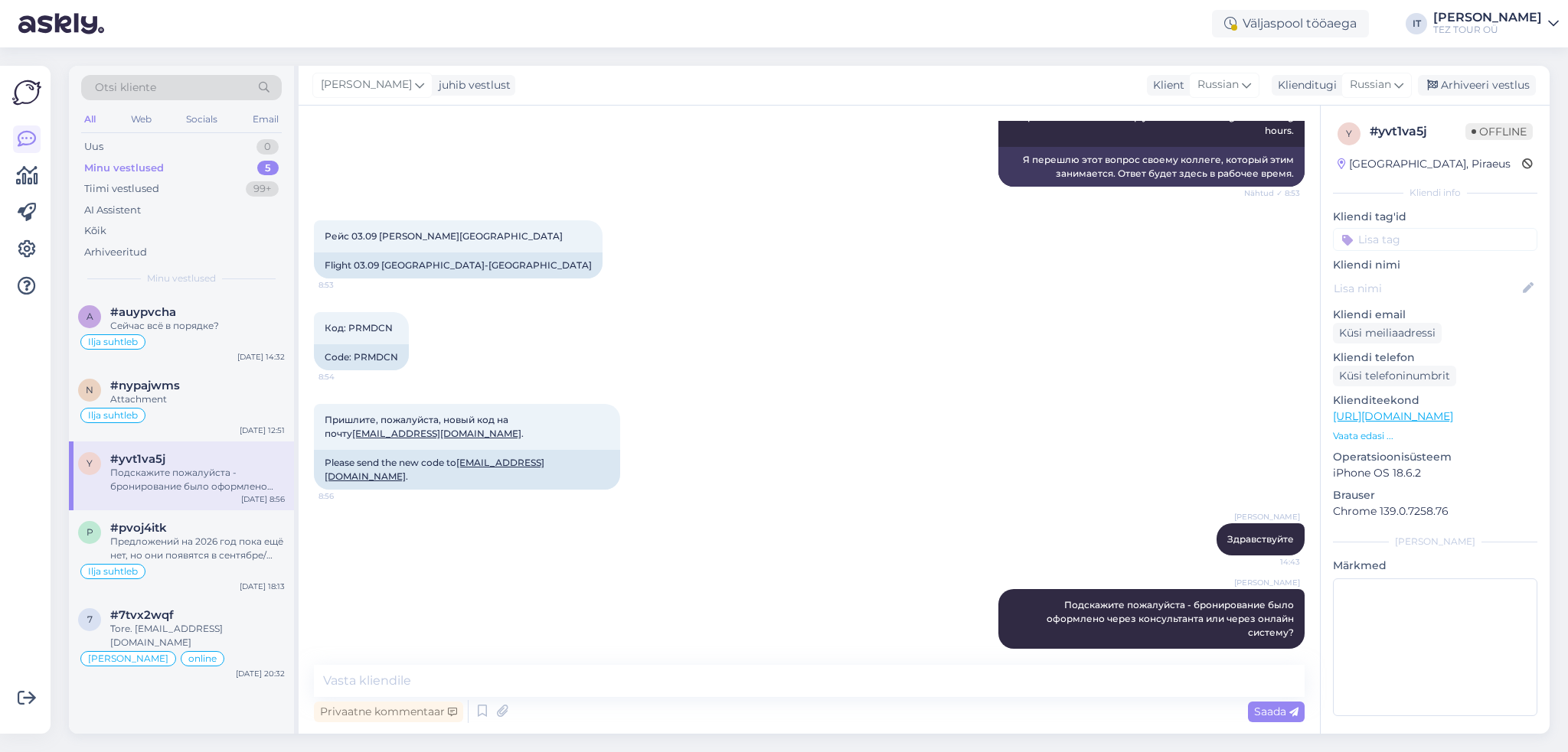
click at [1411, 241] on input at bounding box center [1435, 240] width 204 height 23
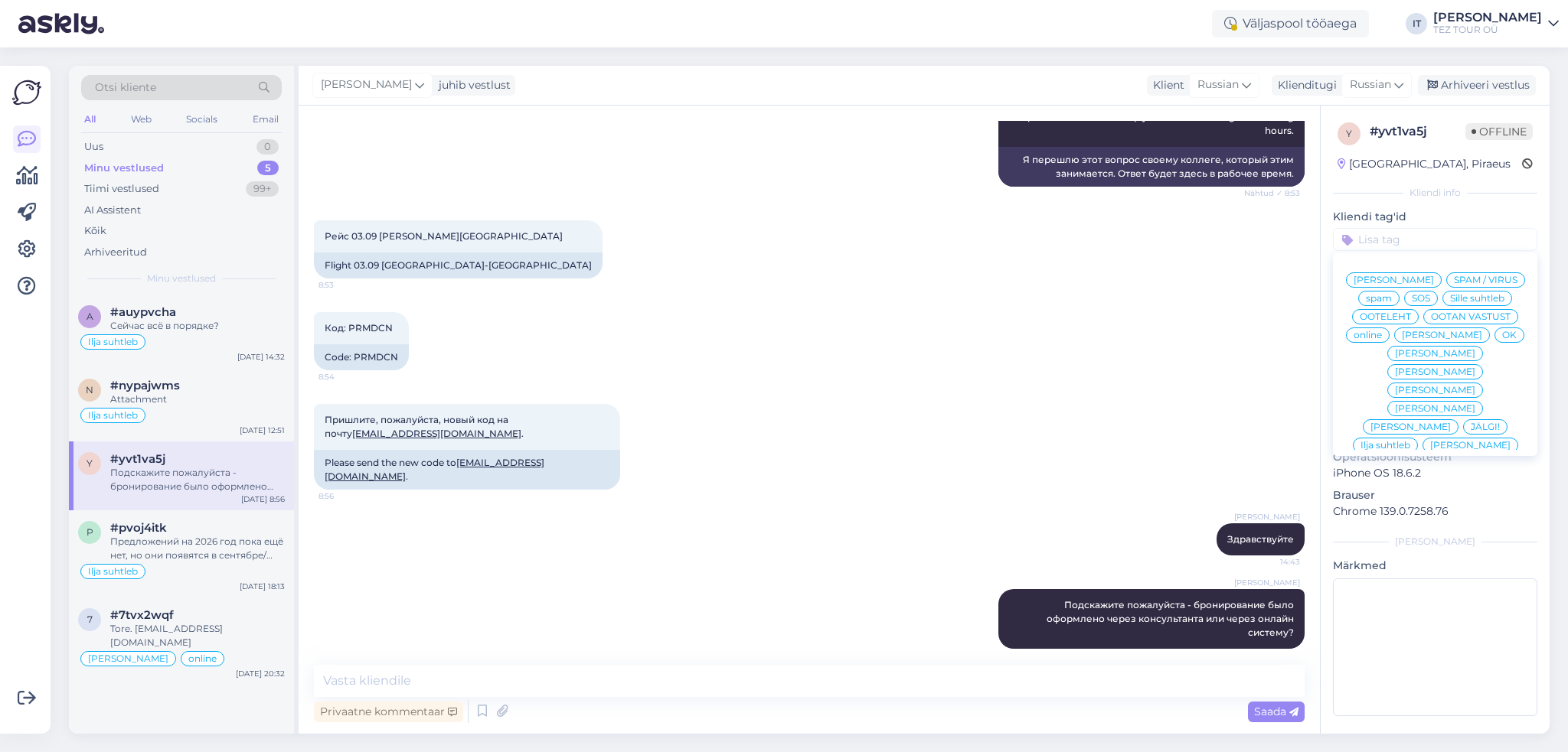
drag, startPoint x: 1402, startPoint y: 408, endPoint x: 1392, endPoint y: 408, distance: 10.0
click at [1401, 441] on span "Ilja suhtleb" at bounding box center [1385, 445] width 50 height 9
